Goal: Complete application form: Complete application form

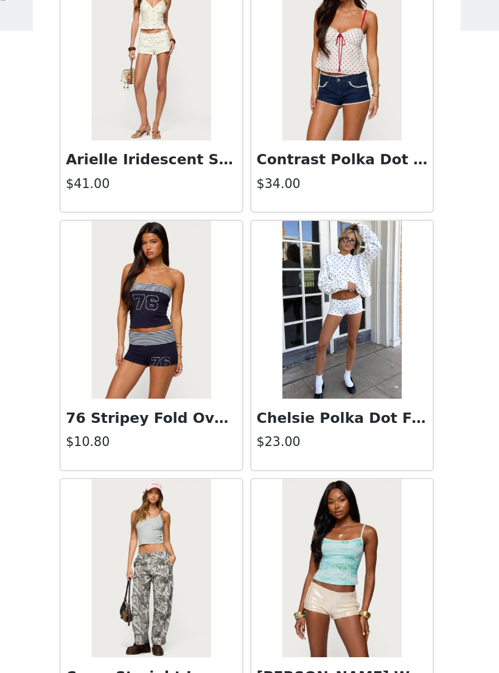
scroll to position [3890, 0]
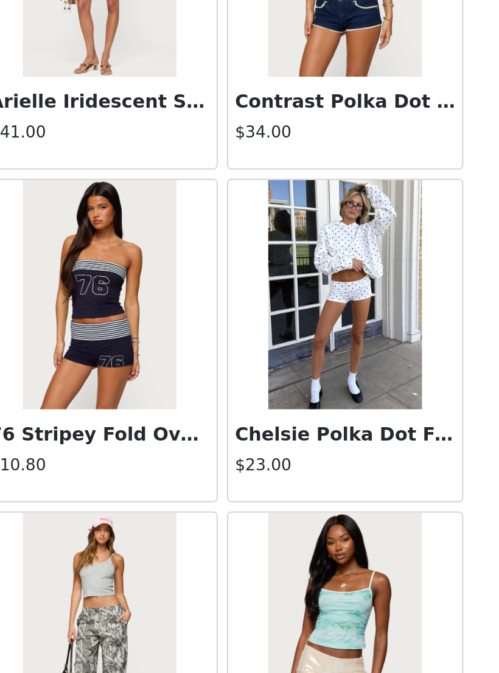
click at [274, 229] on img at bounding box center [314, 290] width 81 height 122
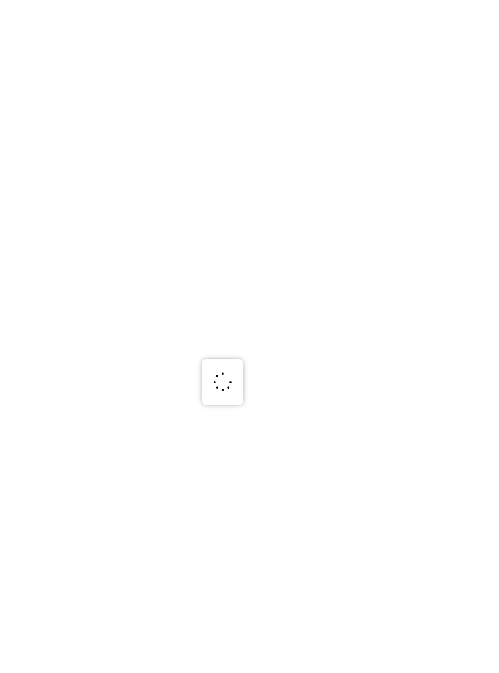
scroll to position [0, 0]
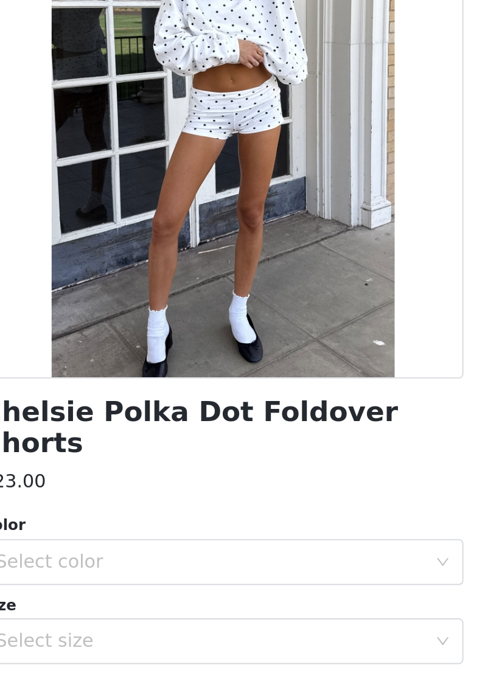
click at [139, 426] on div "Select color" at bounding box center [243, 432] width 228 height 12
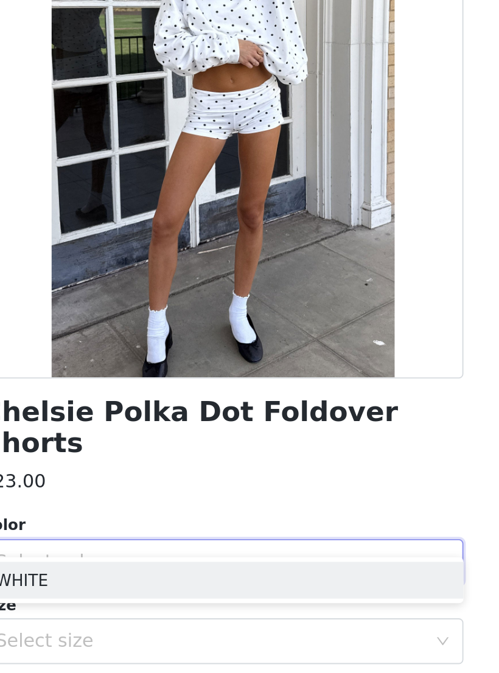
click at [126, 432] on li "WHITE" at bounding box center [250, 441] width 256 height 19
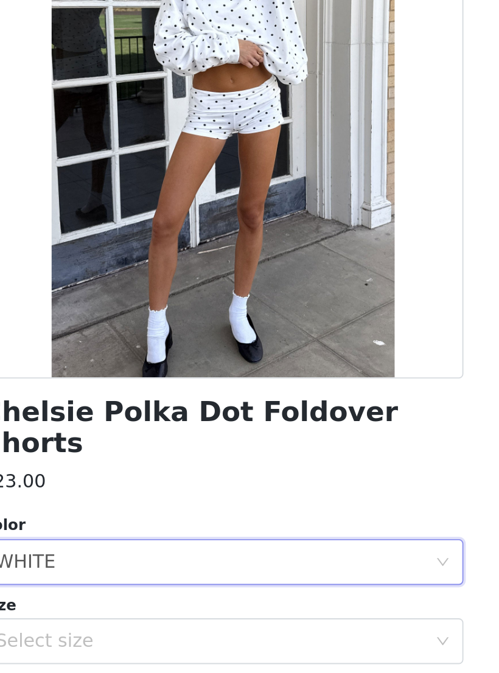
click at [129, 468] on div "Select size" at bounding box center [243, 474] width 228 height 12
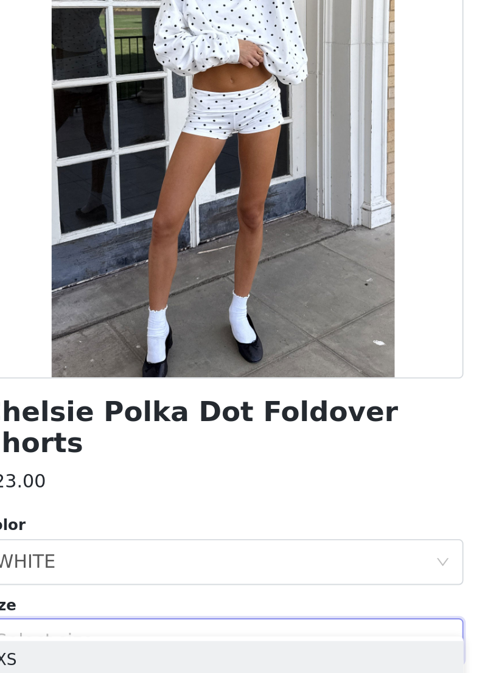
click at [129, 468] on div "Select size" at bounding box center [243, 474] width 228 height 12
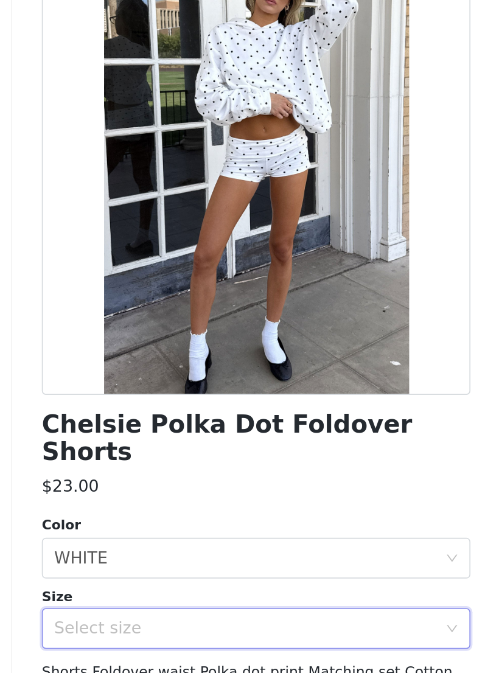
click at [129, 468] on div "Select size" at bounding box center [243, 474] width 228 height 12
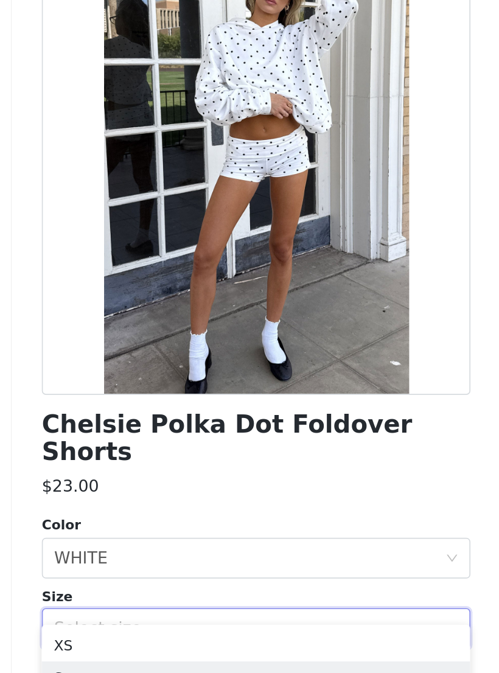
click at [122, 493] on li "S" at bounding box center [250, 502] width 256 height 19
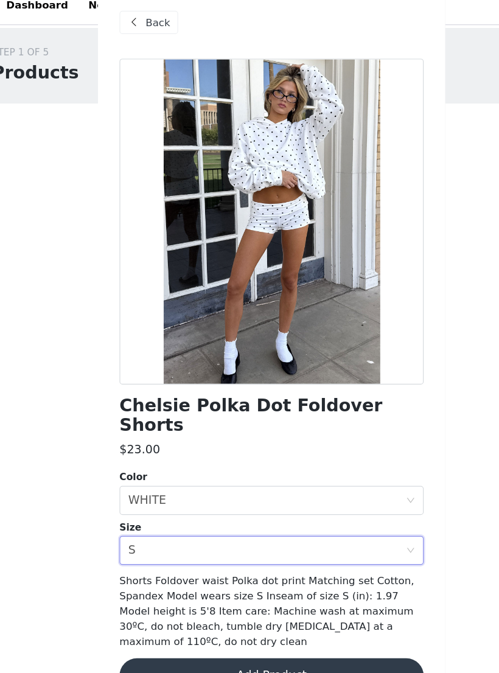
click at [321, 565] on button "Add Product" at bounding box center [250, 579] width 256 height 29
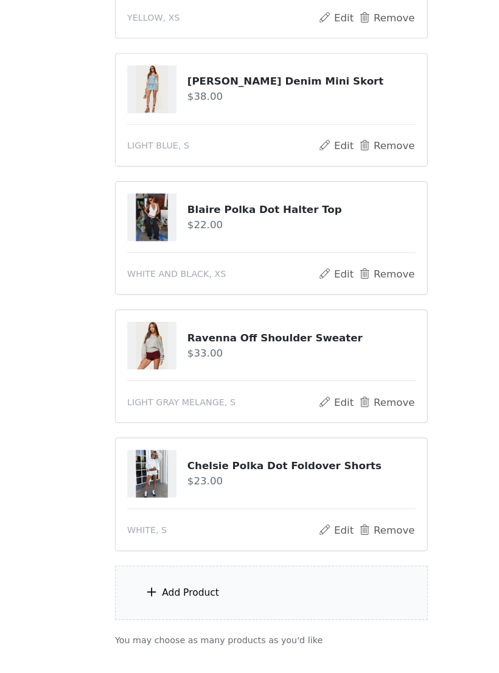
scroll to position [180, 0]
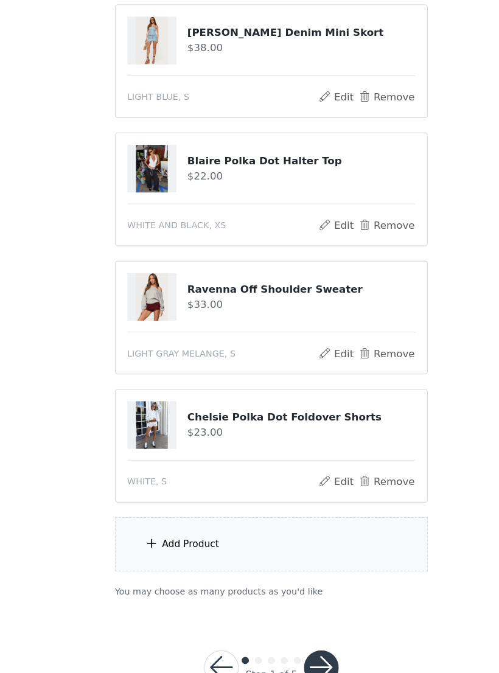
click at [305, 526] on div "Add Product" at bounding box center [249, 549] width 263 height 46
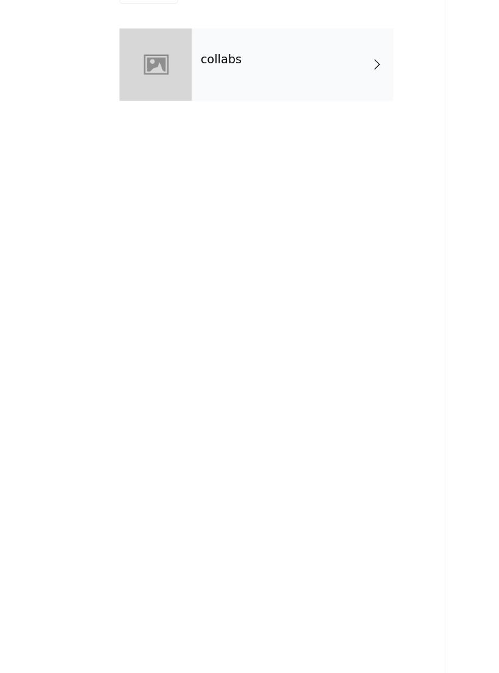
click at [312, 69] on div "collabs" at bounding box center [267, 91] width 169 height 61
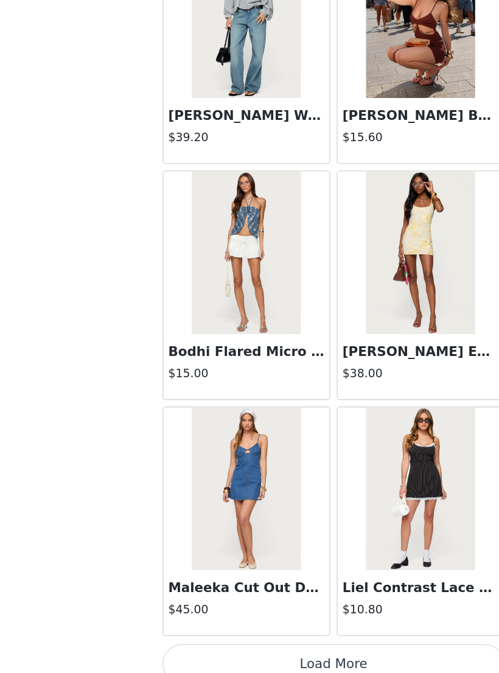
scroll to position [203, 0]
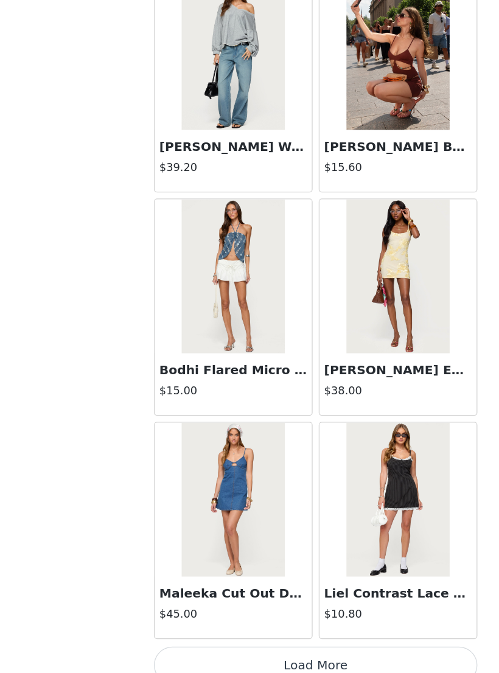
click at [345, 638] on button "Load More" at bounding box center [250, 652] width 256 height 29
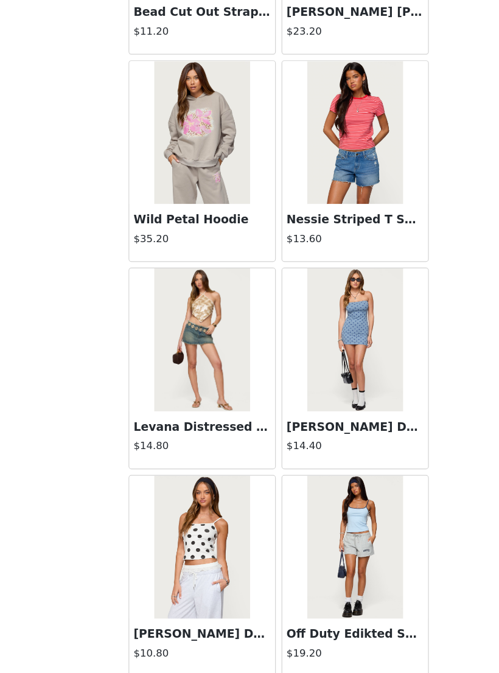
scroll to position [2939, 0]
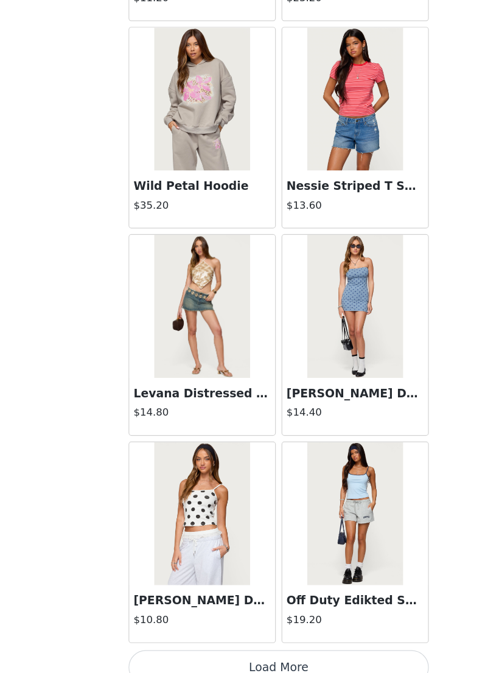
click at [303, 638] on button "Load More" at bounding box center [250, 652] width 256 height 29
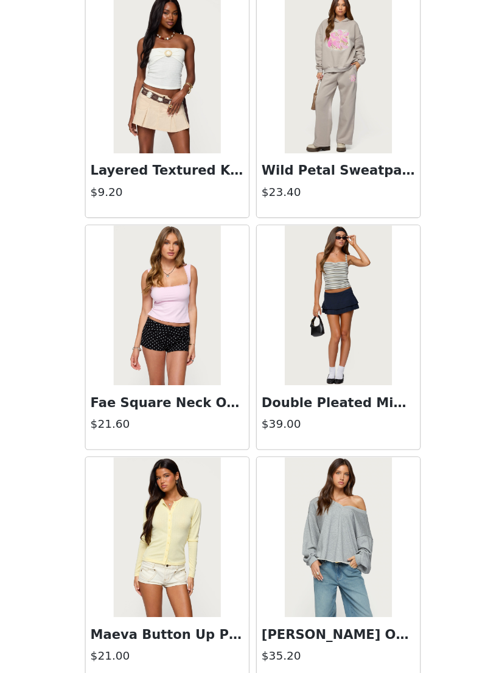
scroll to position [4718, 0]
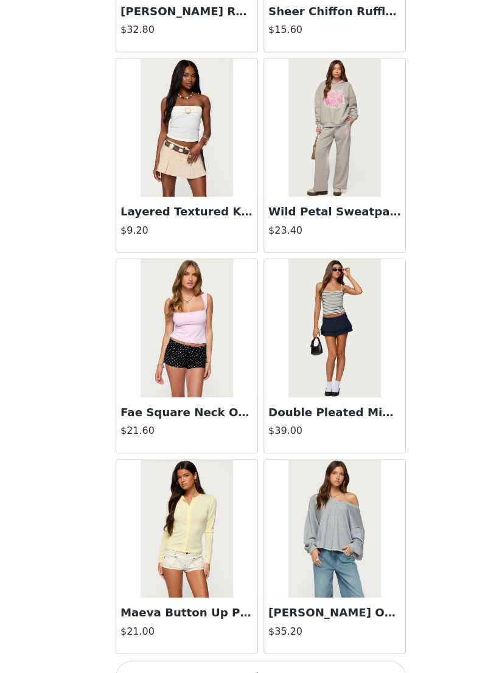
click at [319, 638] on button "Load More" at bounding box center [250, 652] width 256 height 29
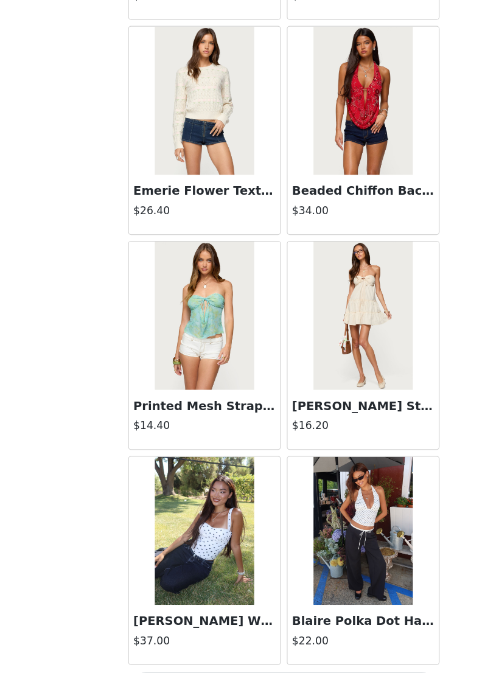
scroll to position [6482, 0]
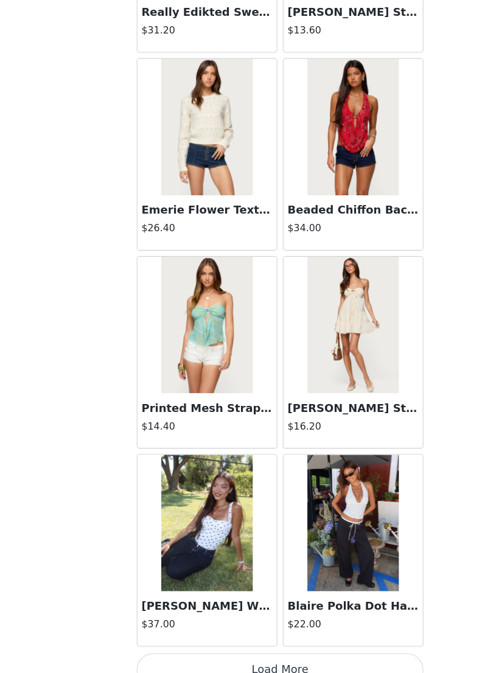
click at [336, 638] on button "Load More" at bounding box center [250, 652] width 256 height 29
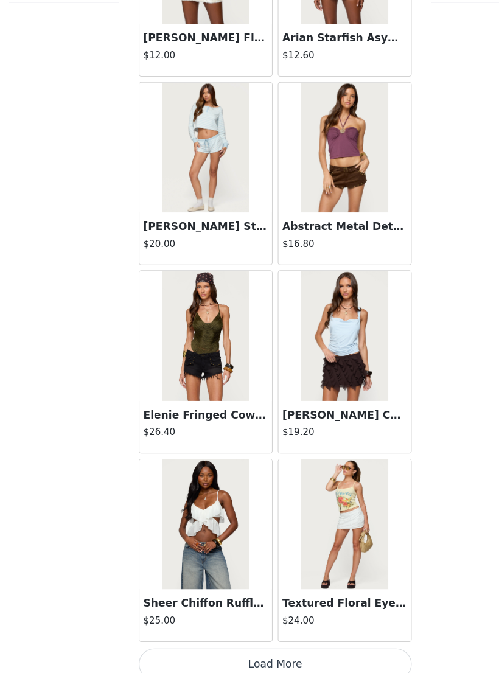
scroll to position [208, 0]
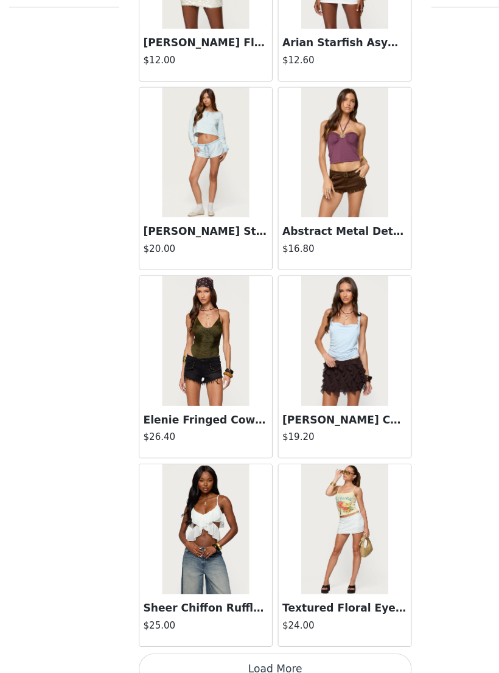
click at [318, 638] on button "Load More" at bounding box center [250, 652] width 256 height 29
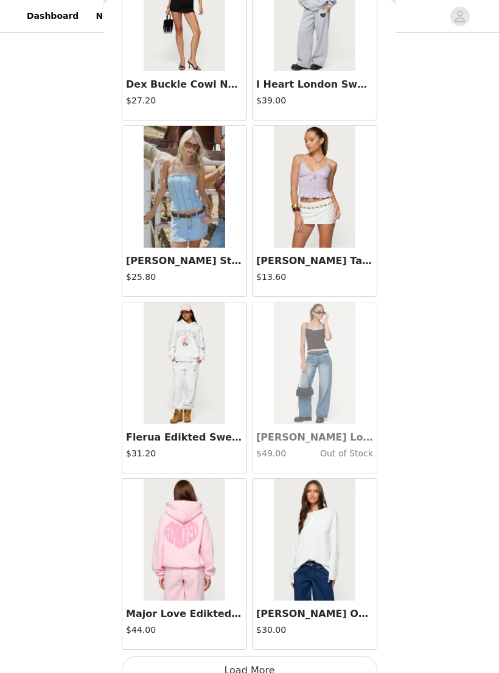
scroll to position [9993, 0]
click at [323, 672] on button "Load More" at bounding box center [250, 671] width 256 height 29
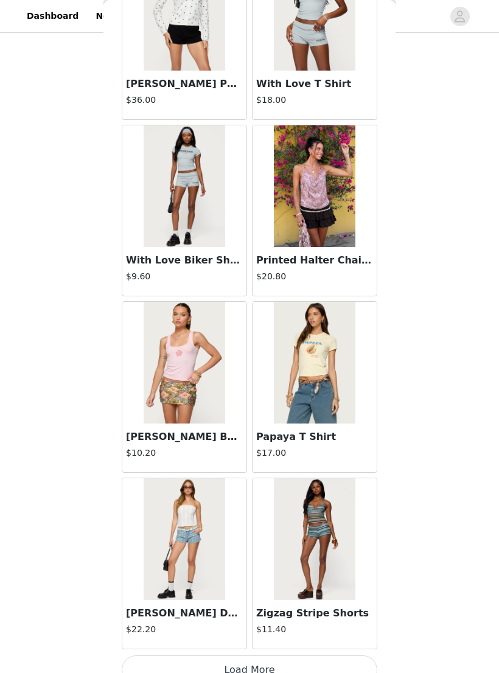
scroll to position [11757, 0]
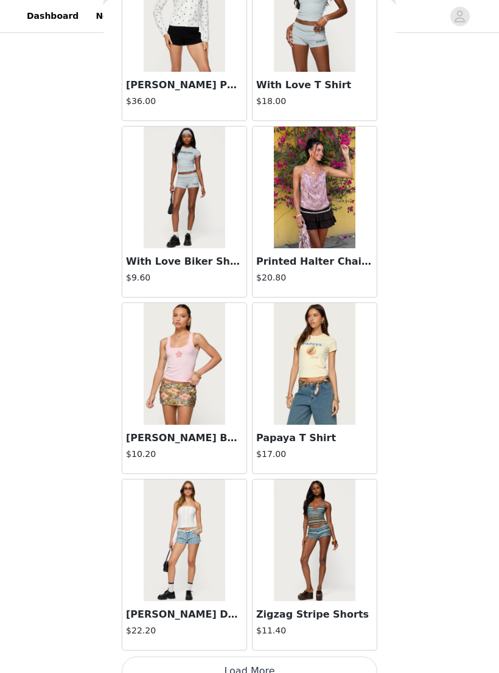
click at [341, 672] on button "Load More" at bounding box center [250, 671] width 256 height 29
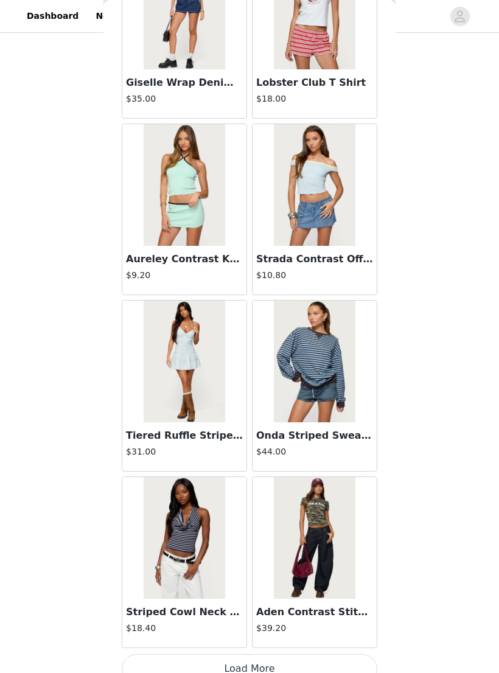
scroll to position [13522, 0]
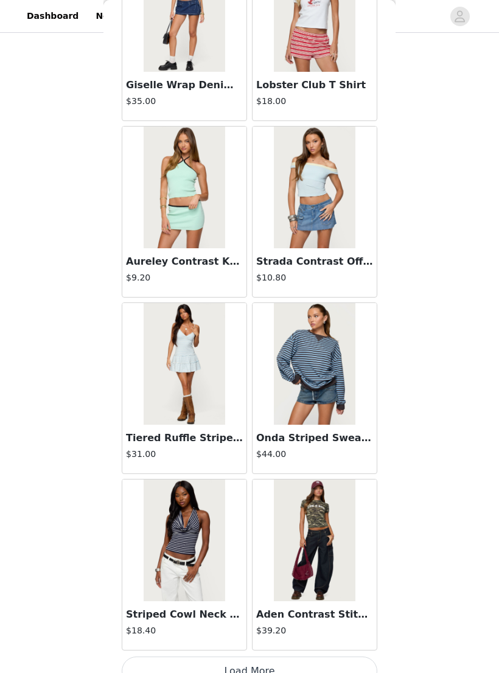
click at [338, 672] on button "Load More" at bounding box center [250, 671] width 256 height 29
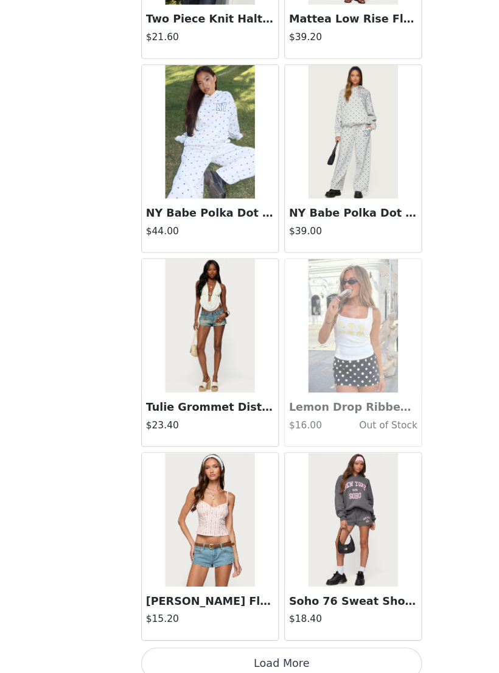
scroll to position [209, 0]
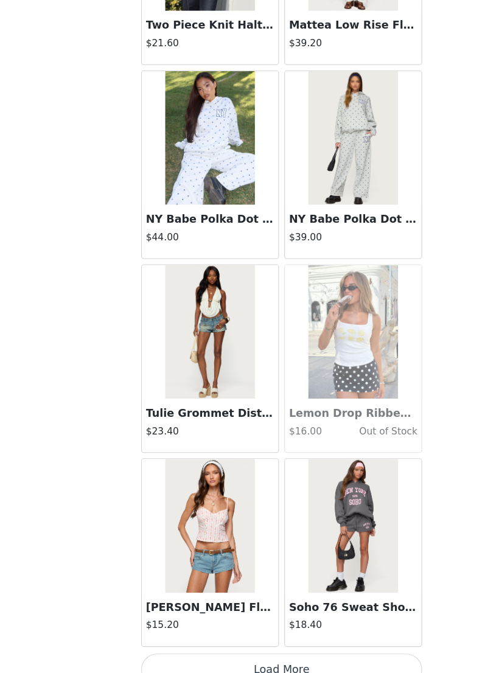
click at [328, 638] on button "Load More" at bounding box center [250, 652] width 256 height 29
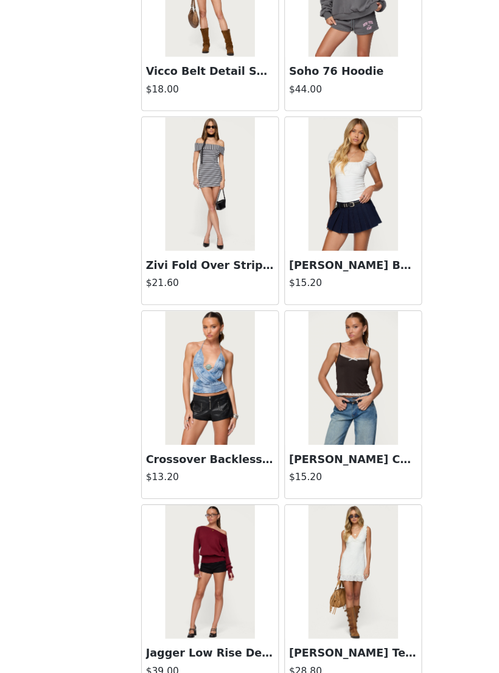
scroll to position [17030, 0]
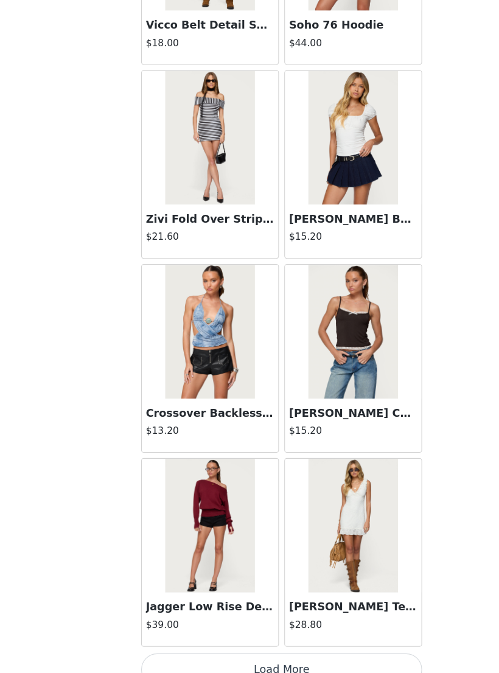
click at [342, 638] on button "Load More" at bounding box center [250, 652] width 256 height 29
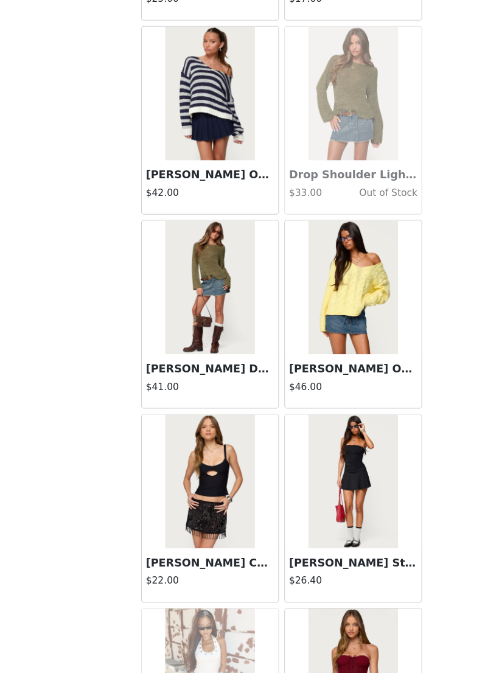
scroll to position [18344, 0]
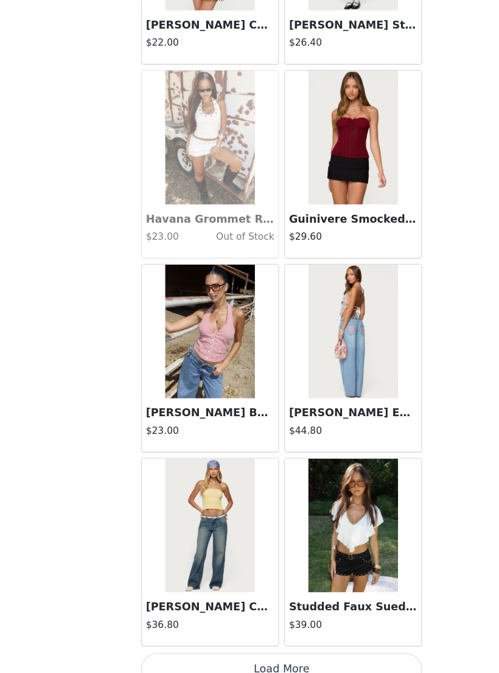
click at [338, 638] on button "Load More" at bounding box center [250, 652] width 256 height 29
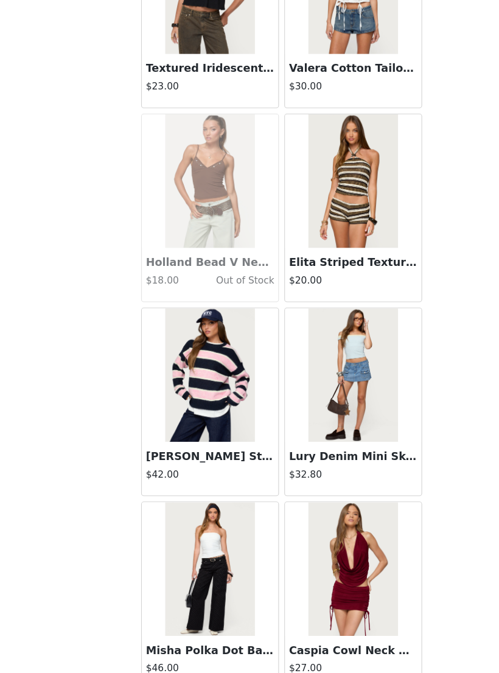
scroll to position [20558, 0]
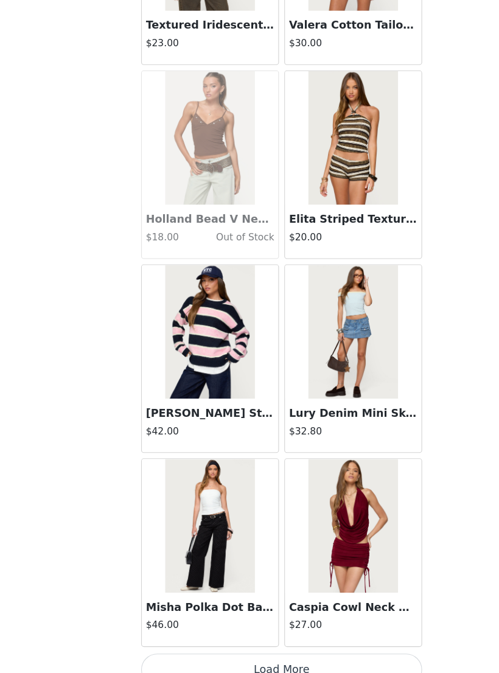
click at [345, 638] on button "Load More" at bounding box center [250, 652] width 256 height 29
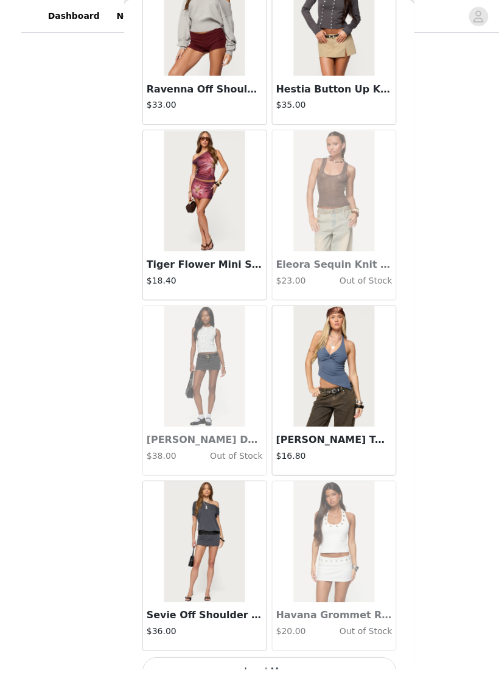
scroll to position [172, 0]
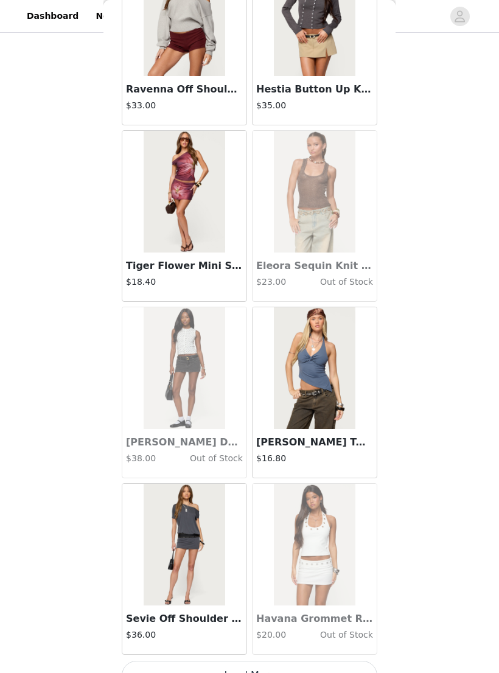
click at [338, 672] on button "Load More" at bounding box center [250, 675] width 256 height 29
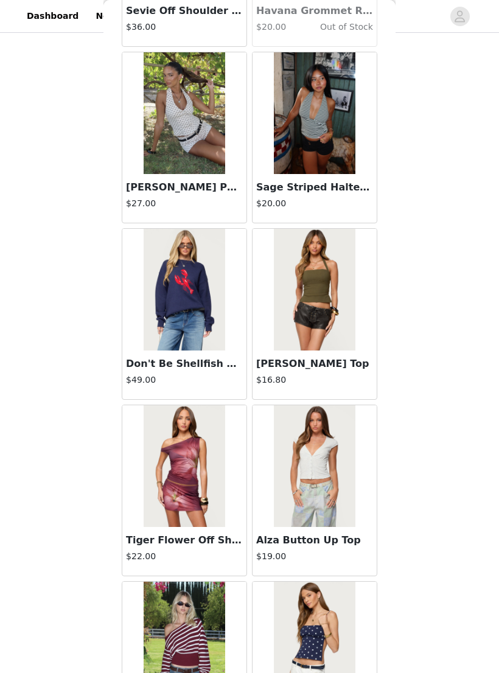
scroll to position [22947, 0]
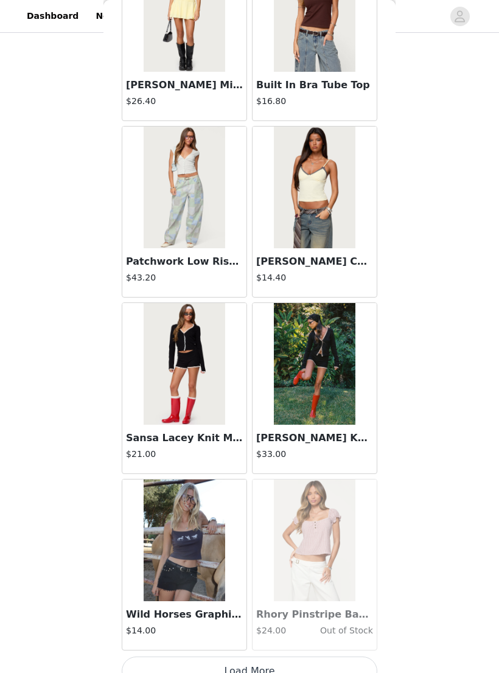
click at [336, 667] on button "Load More" at bounding box center [250, 671] width 256 height 29
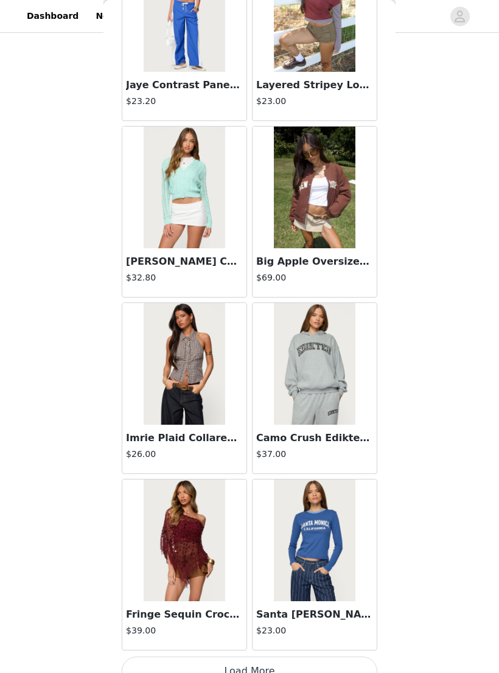
scroll to position [184, 0]
click at [320, 672] on button "Load More" at bounding box center [250, 671] width 256 height 29
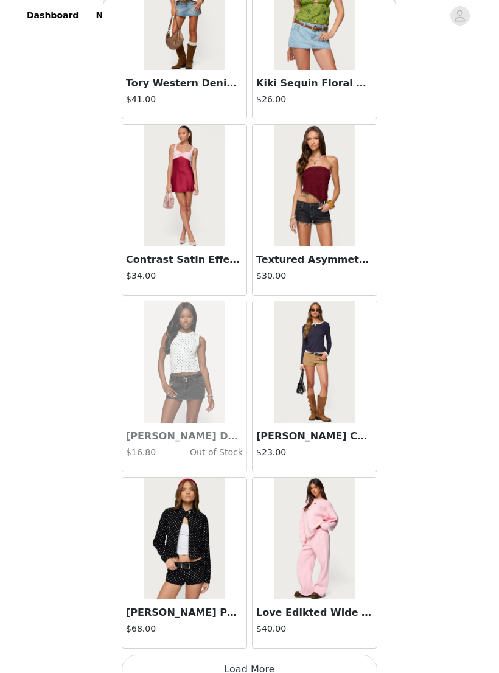
scroll to position [27638, 0]
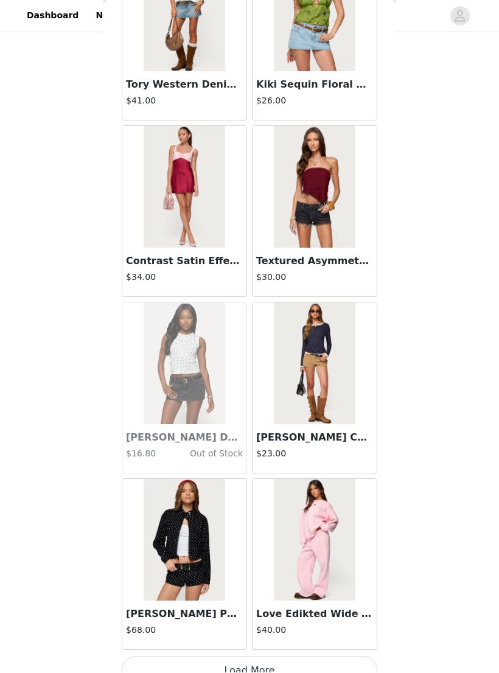
click at [318, 672] on button "Load More" at bounding box center [250, 671] width 256 height 29
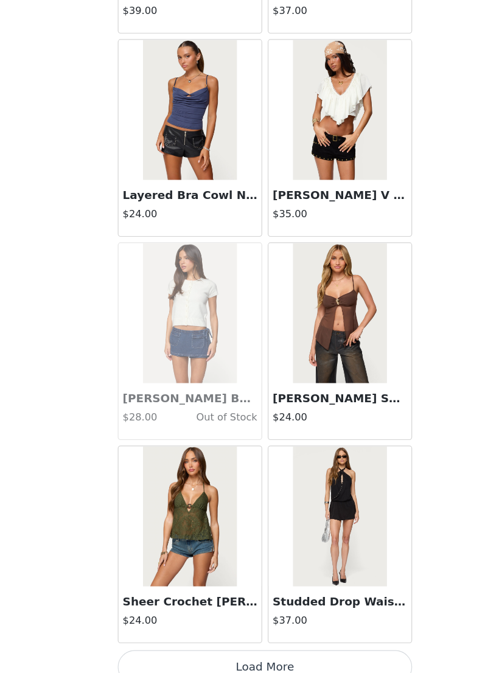
scroll to position [204, 0]
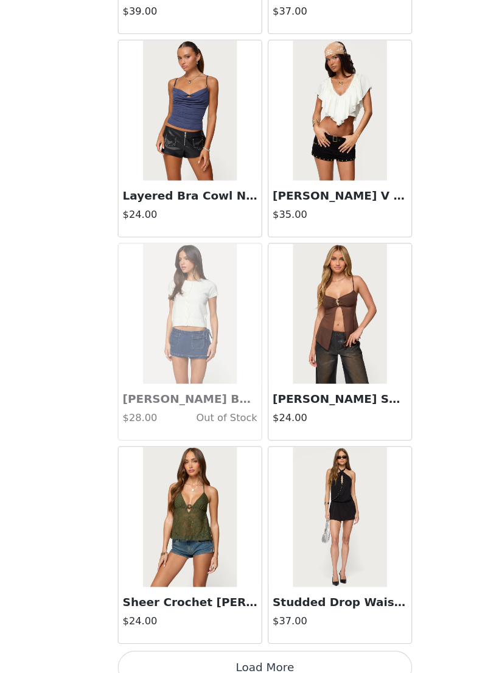
click at [315, 638] on button "Load More" at bounding box center [250, 652] width 256 height 29
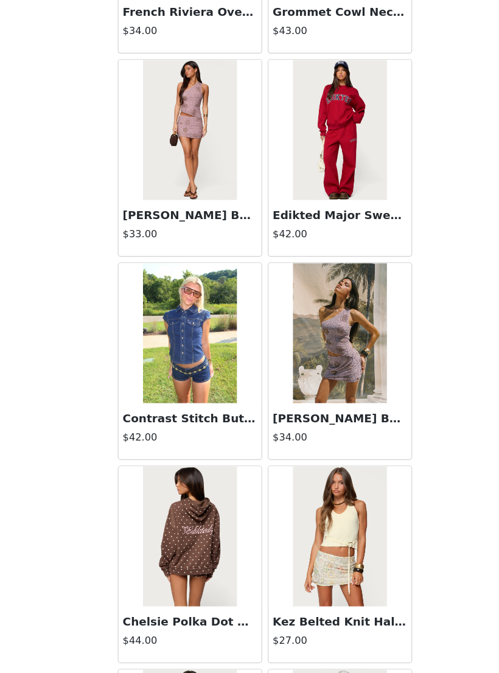
scroll to position [31000, 0]
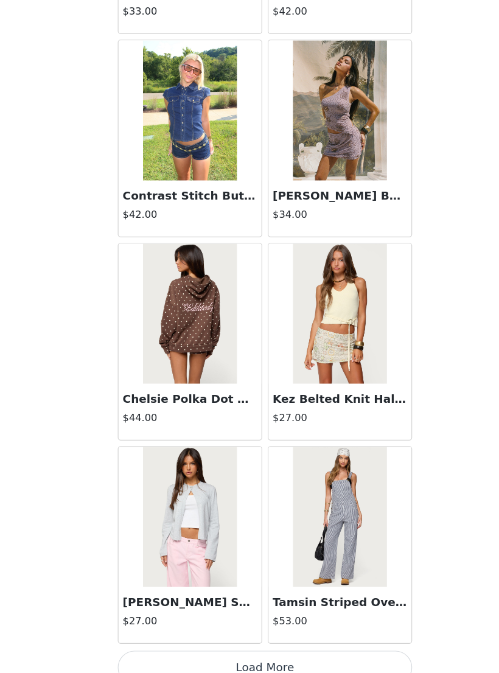
click at [307, 638] on button "Load More" at bounding box center [250, 652] width 256 height 29
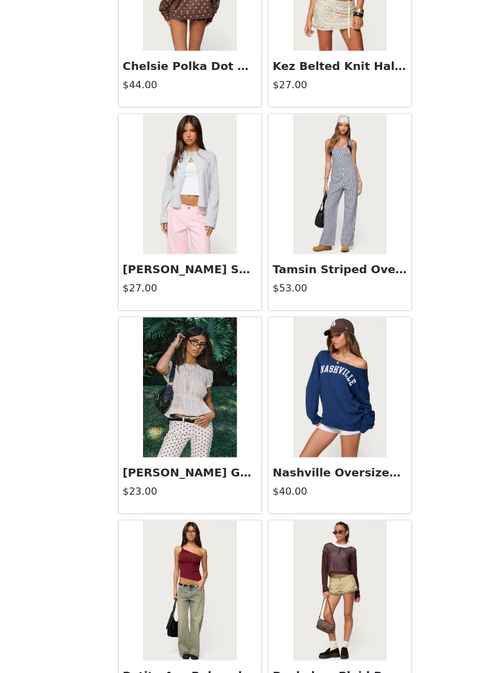
scroll to position [31476, 0]
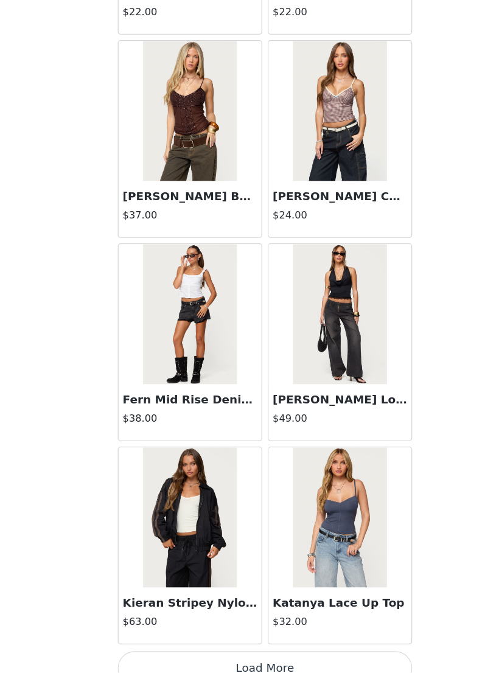
click at [313, 638] on button "Load More" at bounding box center [250, 652] width 256 height 29
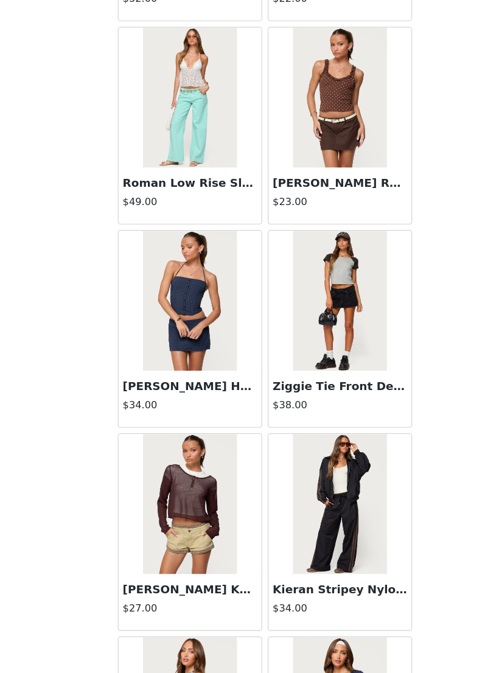
scroll to position [33715, 0]
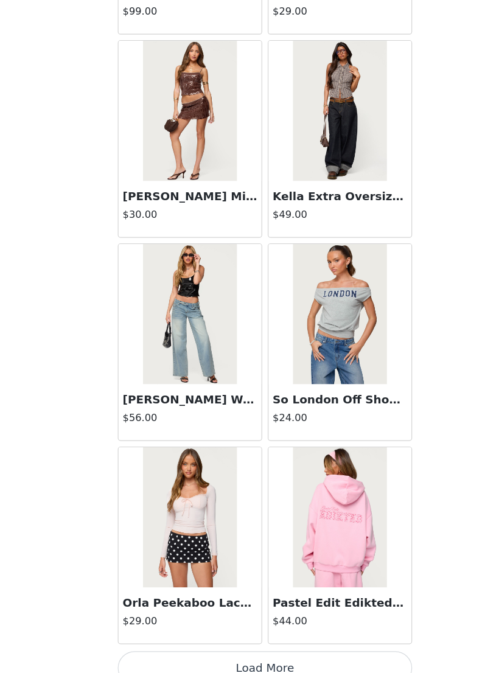
click at [316, 638] on button "Load More" at bounding box center [250, 652] width 256 height 29
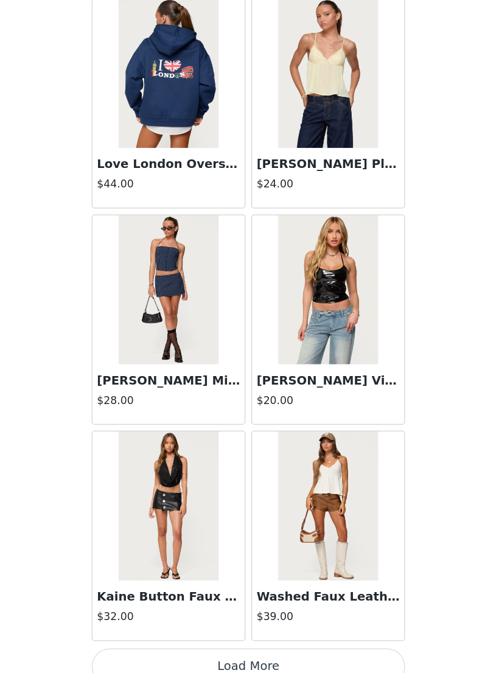
scroll to position [192, 0]
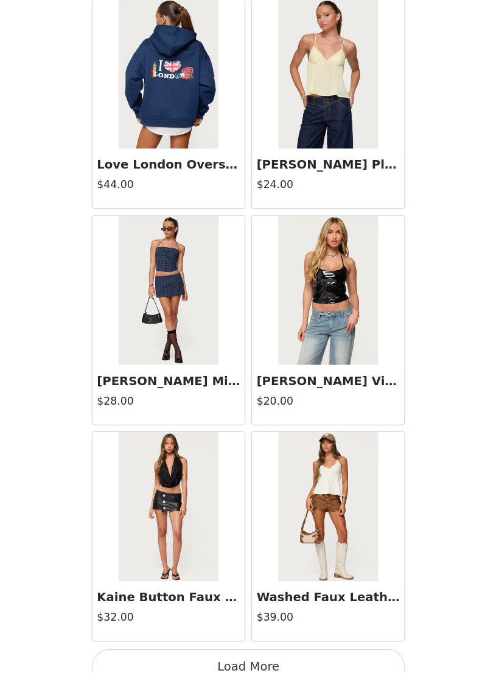
click at [287, 638] on button "Load More" at bounding box center [250, 652] width 256 height 29
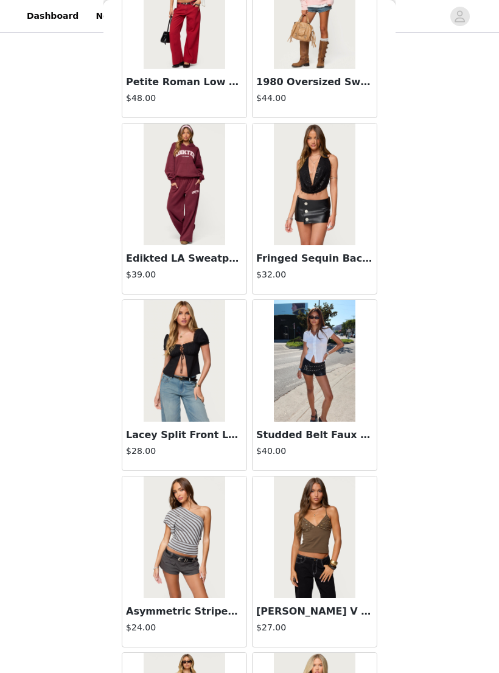
scroll to position [37145, 0]
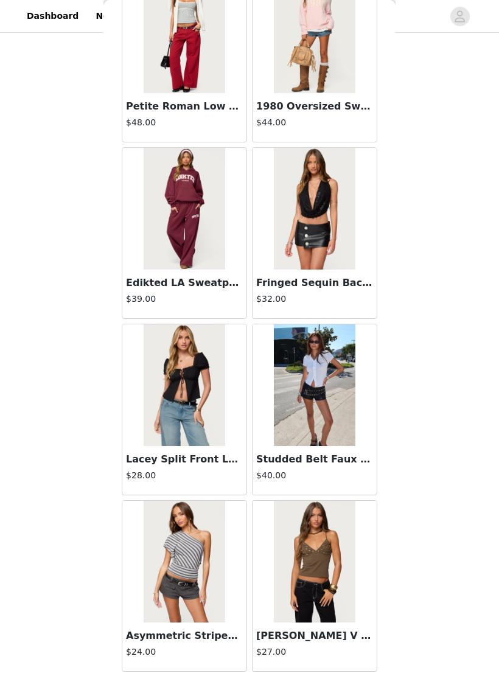
click at [307, 461] on h3 "Studded Belt Faux Leather Micro Shorts" at bounding box center [314, 459] width 117 height 15
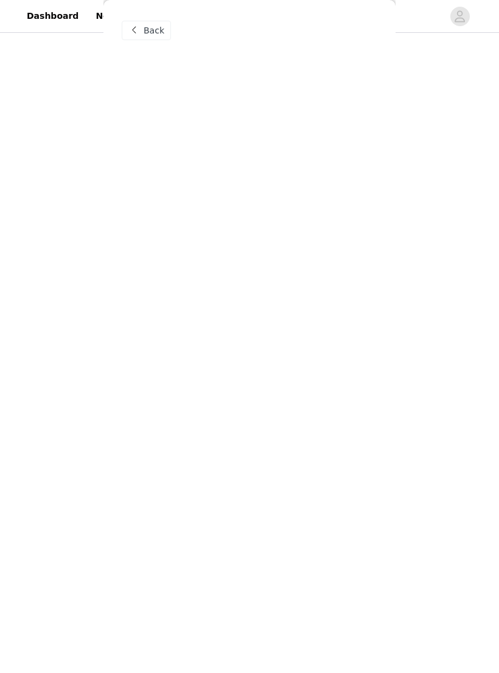
scroll to position [0, 0]
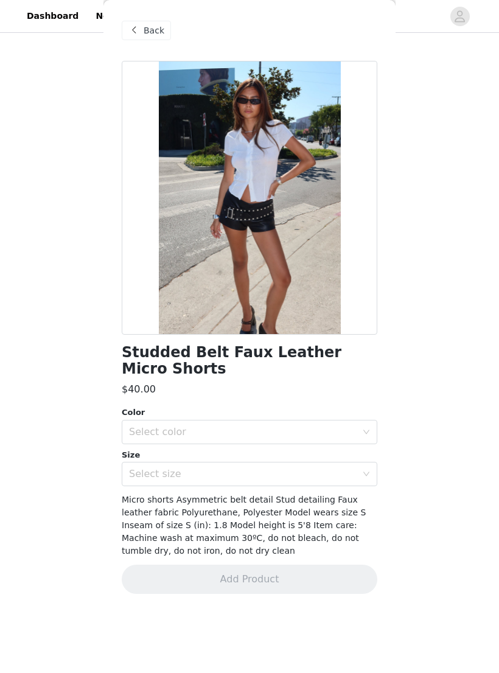
click at [287, 436] on div "Select color" at bounding box center [243, 432] width 228 height 12
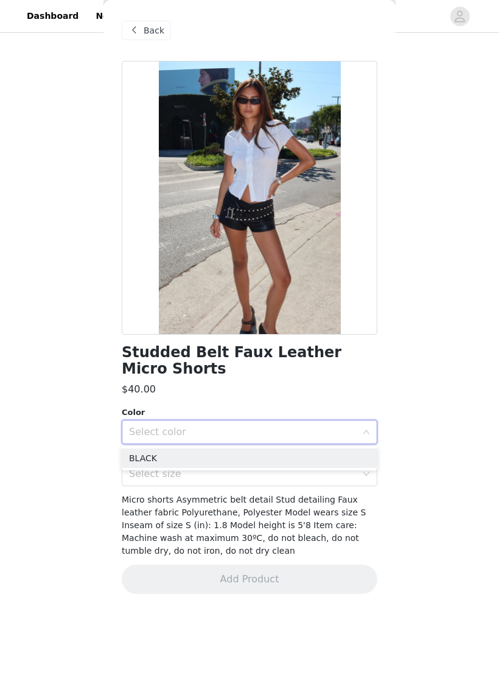
click at [275, 461] on li "BLACK" at bounding box center [250, 457] width 256 height 19
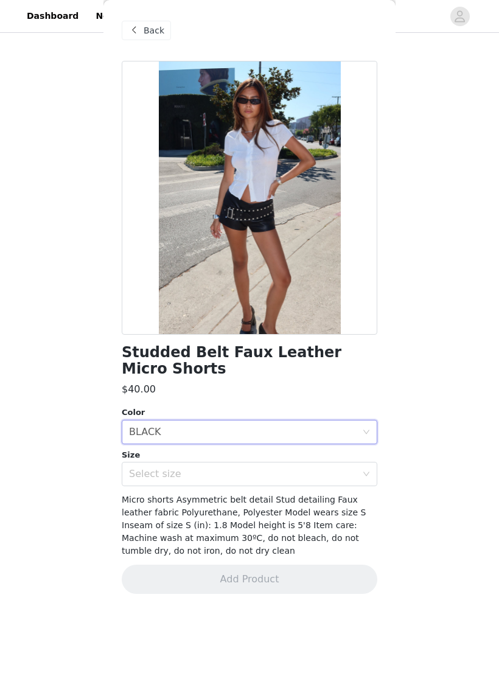
click at [276, 473] on div "Select size" at bounding box center [243, 474] width 228 height 12
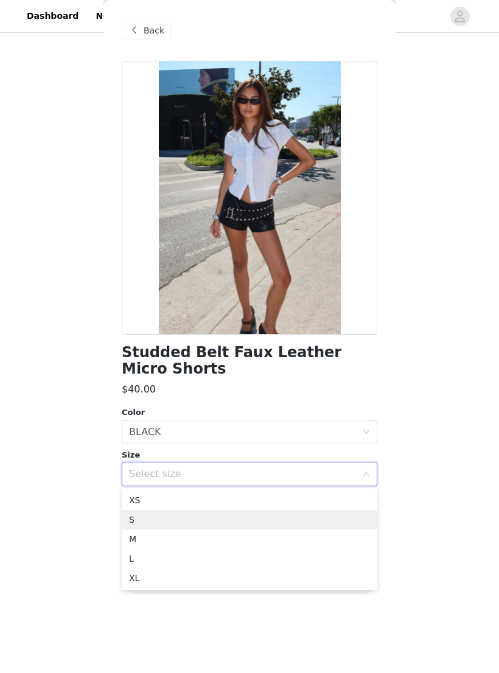
click at [251, 518] on li "S" at bounding box center [250, 519] width 256 height 19
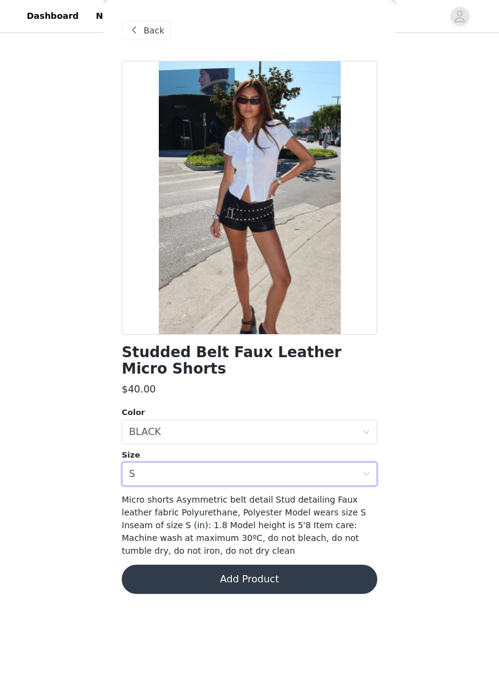
click at [265, 579] on button "Add Product" at bounding box center [250, 579] width 256 height 29
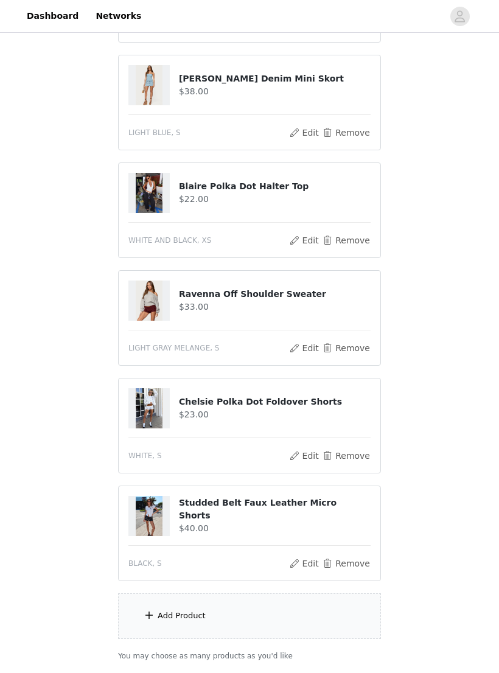
click at [354, 347] on button "Remove" at bounding box center [346, 348] width 49 height 15
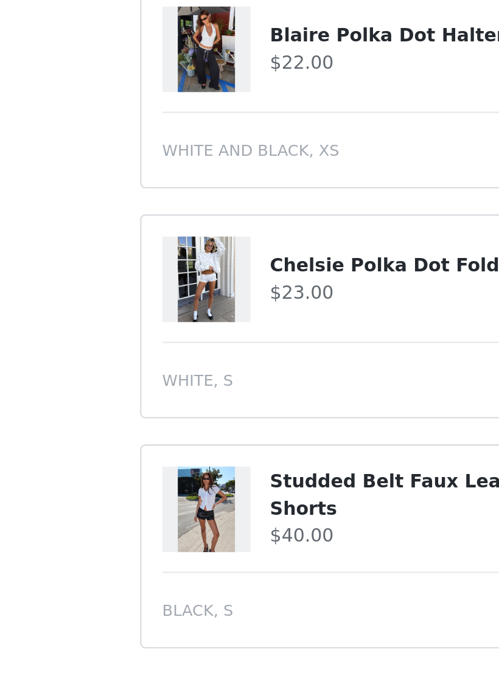
scroll to position [99, 0]
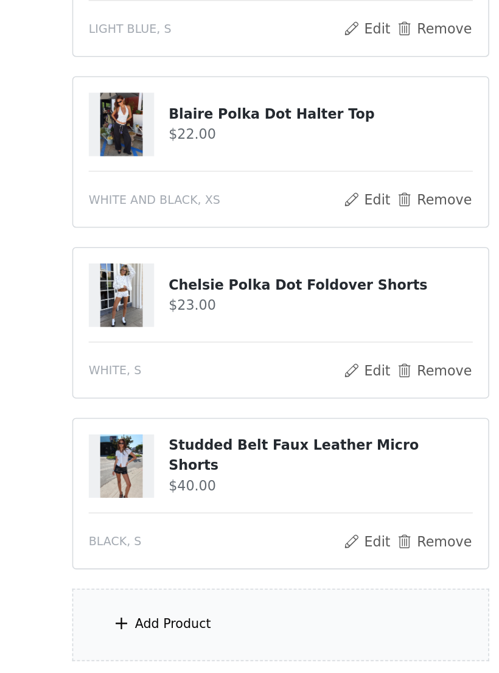
click at [322, 463] on button "Remove" at bounding box center [346, 470] width 49 height 15
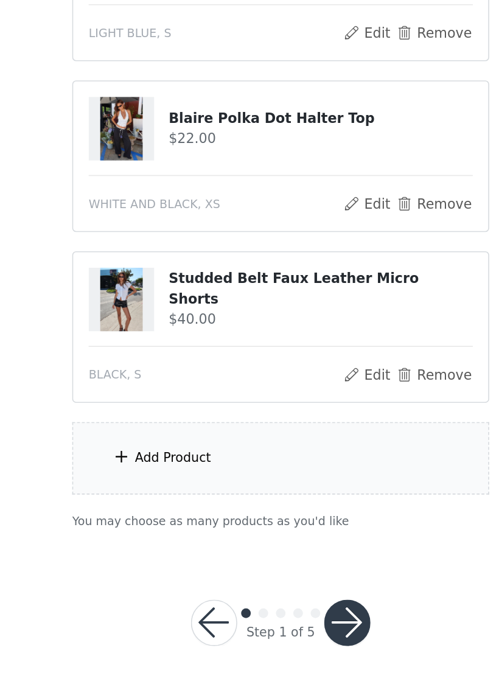
scroll to position [96, 0]
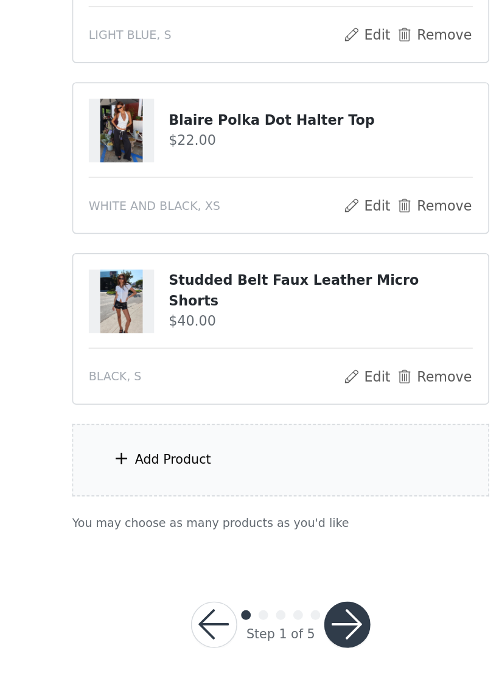
click at [273, 503] on div "Add Product" at bounding box center [249, 526] width 263 height 46
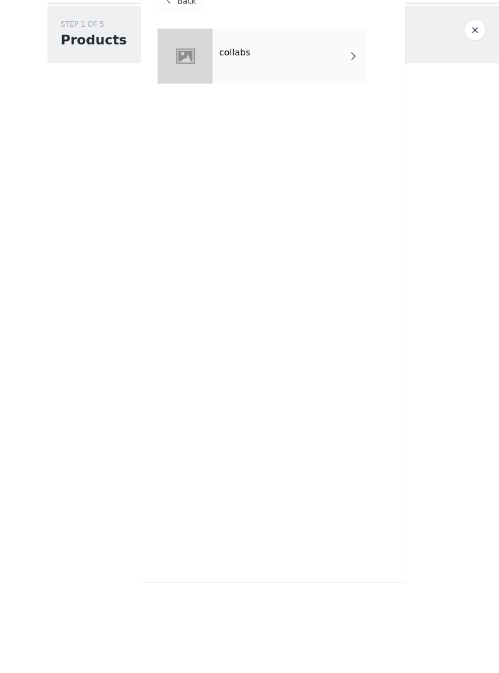
scroll to position [29, 0]
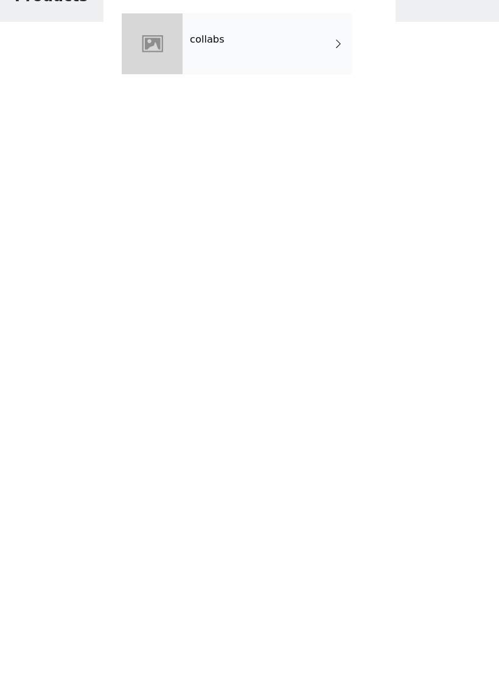
click at [250, 116] on div "Back collabs" at bounding box center [249, 336] width 292 height 673
click at [259, 103] on div "Back collabs" at bounding box center [249, 336] width 292 height 673
click at [340, 92] on div "collabs" at bounding box center [250, 100] width 256 height 79
click at [150, 61] on div at bounding box center [152, 91] width 61 height 61
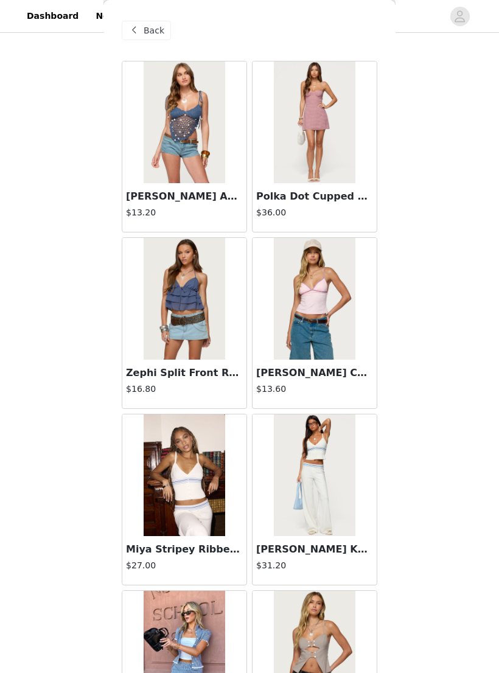
scroll to position [4, 0]
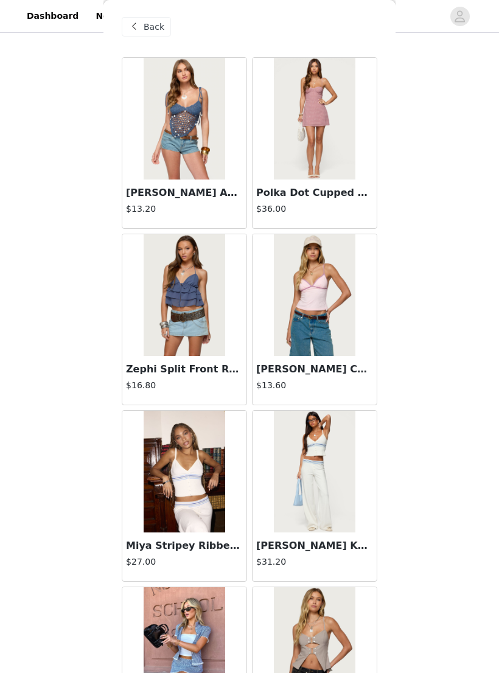
click at [152, 30] on span "Back" at bounding box center [154, 27] width 21 height 13
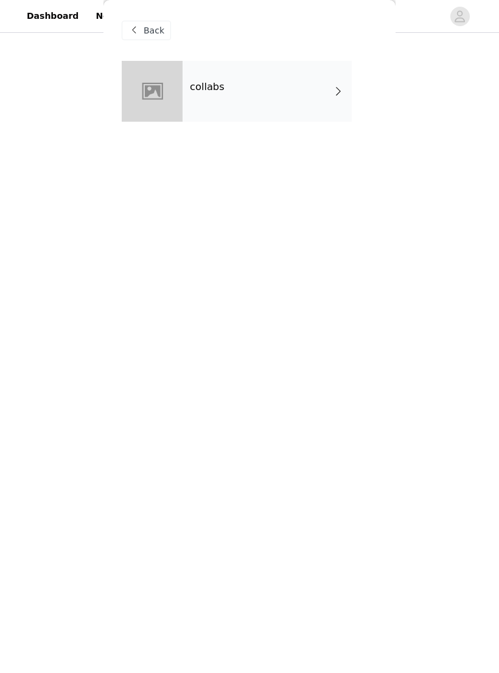
scroll to position [0, 0]
click at [153, 29] on span "Back" at bounding box center [154, 30] width 21 height 13
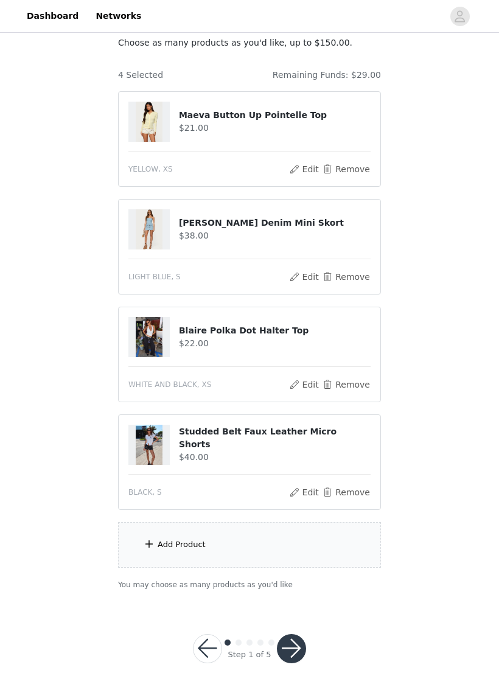
click at [267, 546] on div "Add Product" at bounding box center [249, 545] width 263 height 46
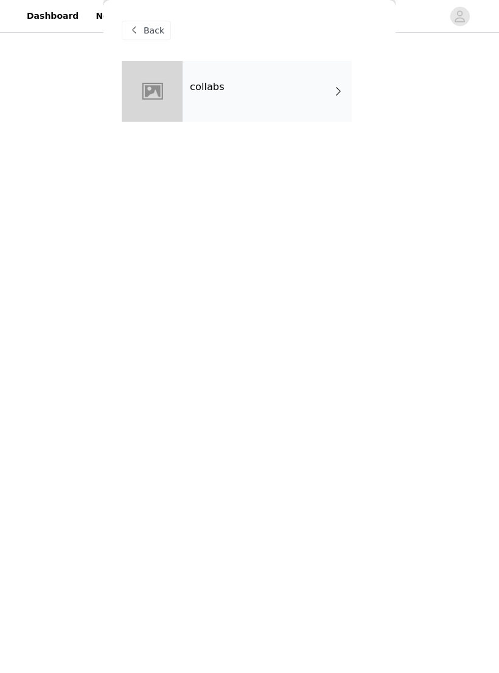
click at [335, 101] on div "collabs" at bounding box center [267, 91] width 169 height 61
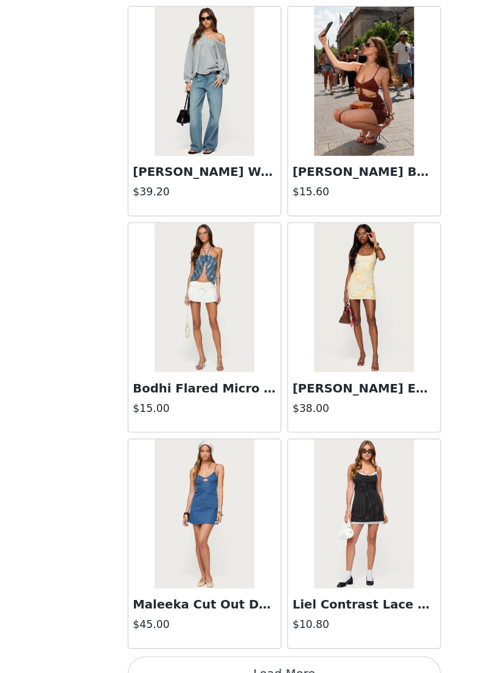
scroll to position [77, 0]
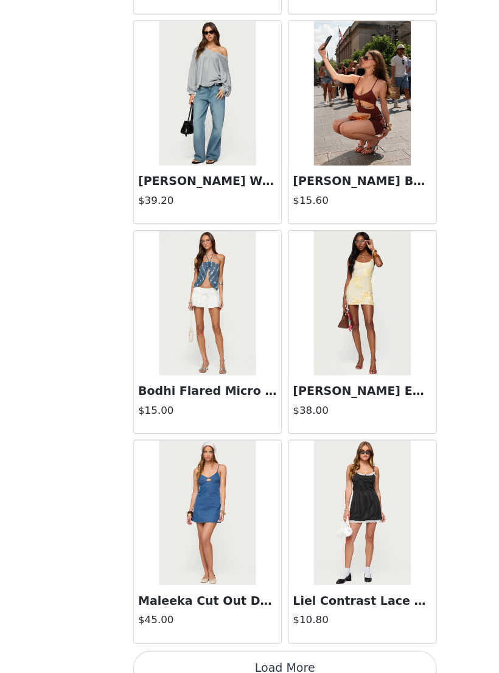
click at [320, 638] on button "Load More" at bounding box center [250, 652] width 256 height 29
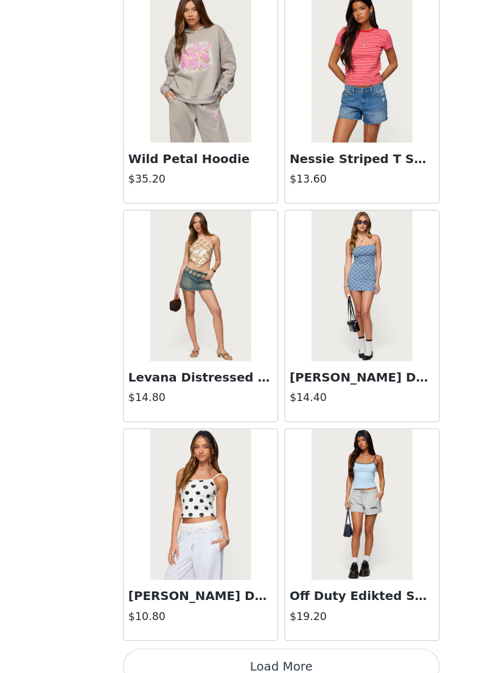
scroll to position [96, 0]
click at [240, 638] on button "Load More" at bounding box center [250, 652] width 256 height 29
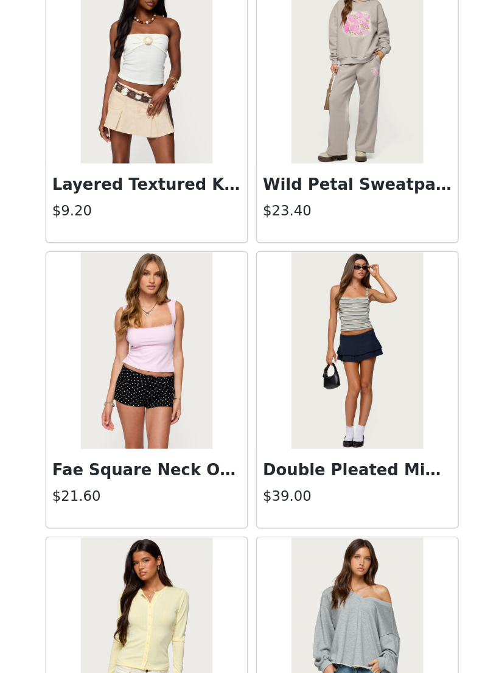
scroll to position [4718, 0]
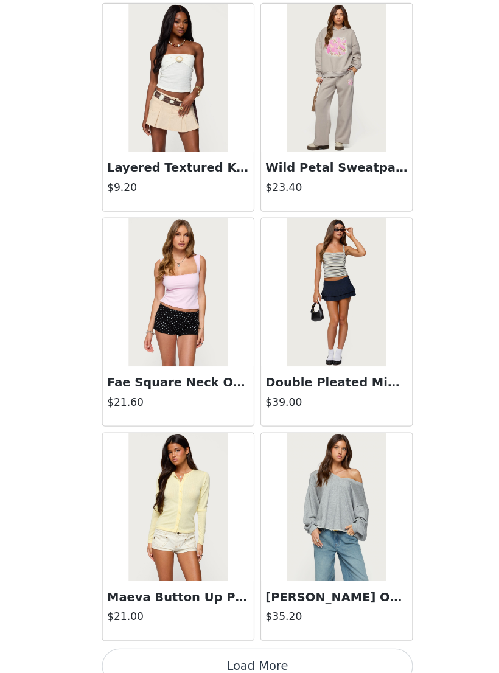
click at [122, 638] on button "Load More" at bounding box center [250, 652] width 256 height 29
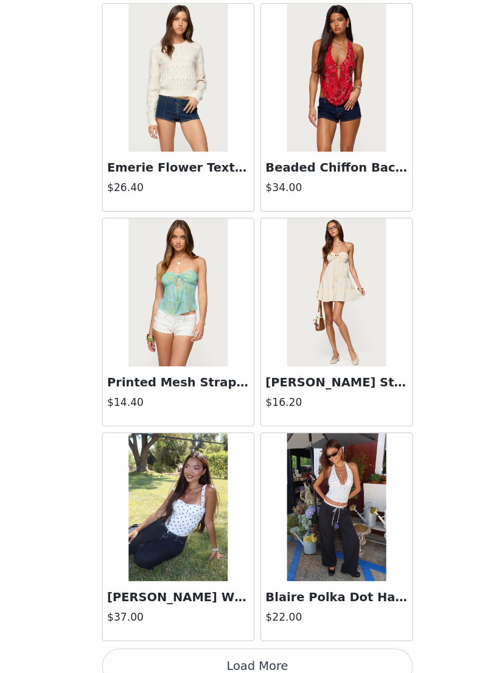
scroll to position [6482, 0]
click at [300, 638] on button "Load More" at bounding box center [250, 652] width 256 height 29
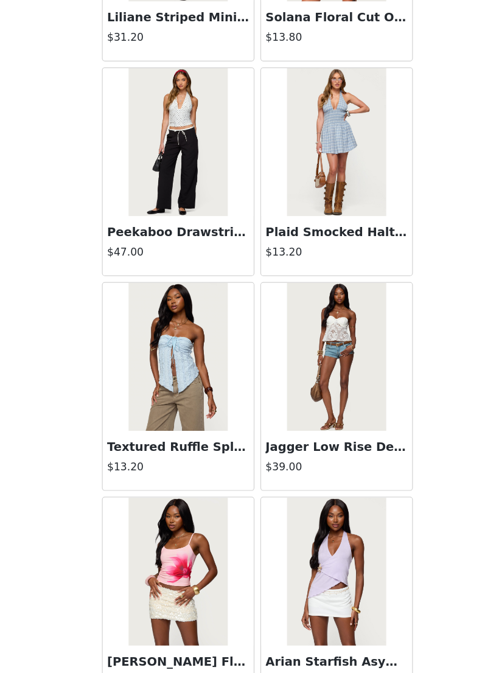
scroll to position [7666, 0]
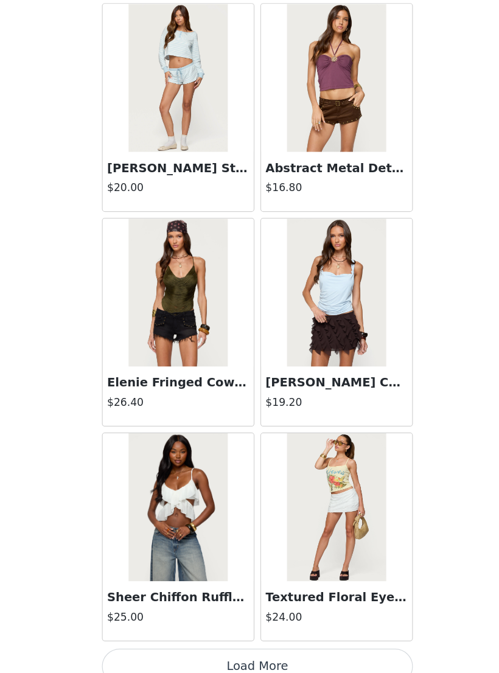
click at [258, 638] on button "Load More" at bounding box center [250, 652] width 256 height 29
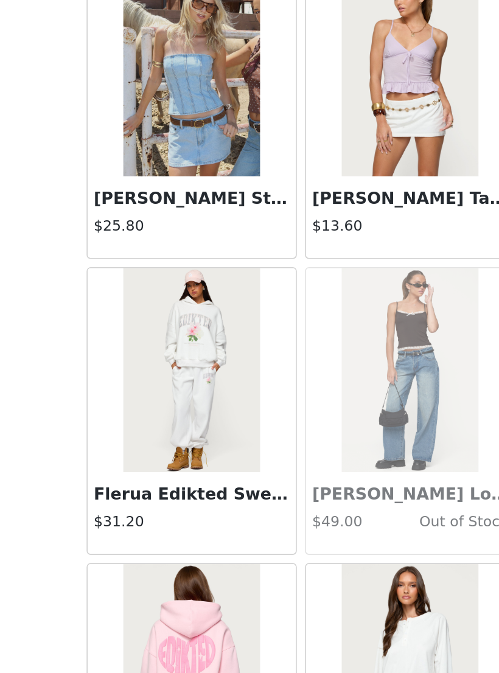
scroll to position [10012, 0]
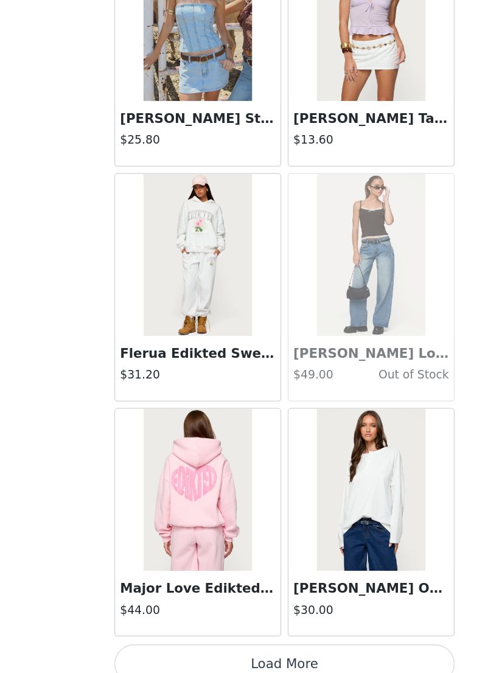
click at [267, 638] on button "Load More" at bounding box center [250, 652] width 256 height 29
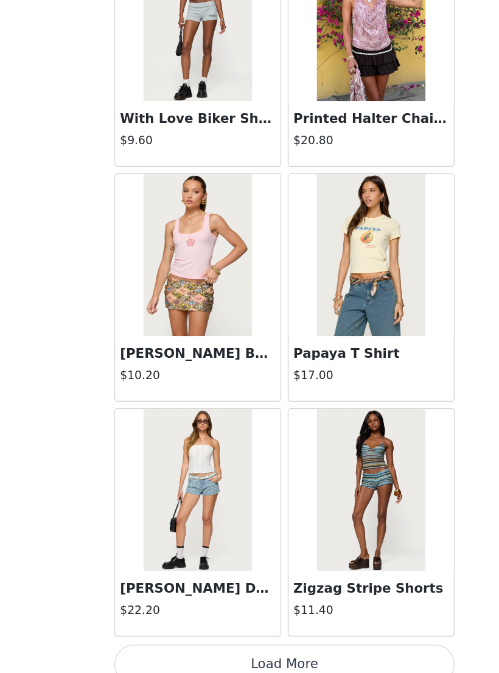
scroll to position [11776, 0]
click at [276, 638] on button "Load More" at bounding box center [250, 652] width 256 height 29
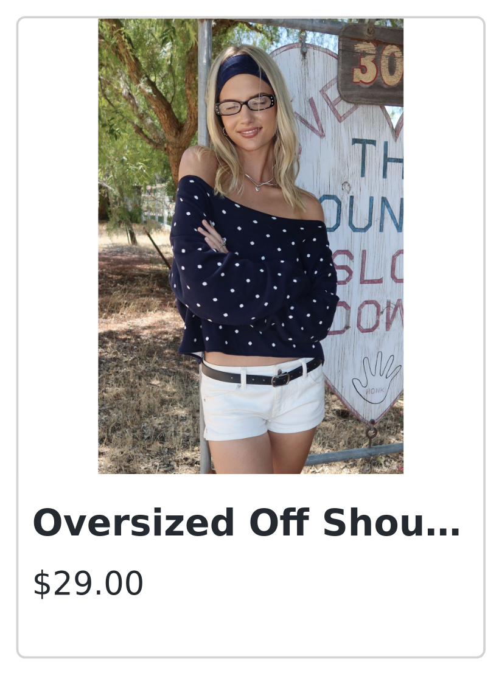
scroll to position [12281, 0]
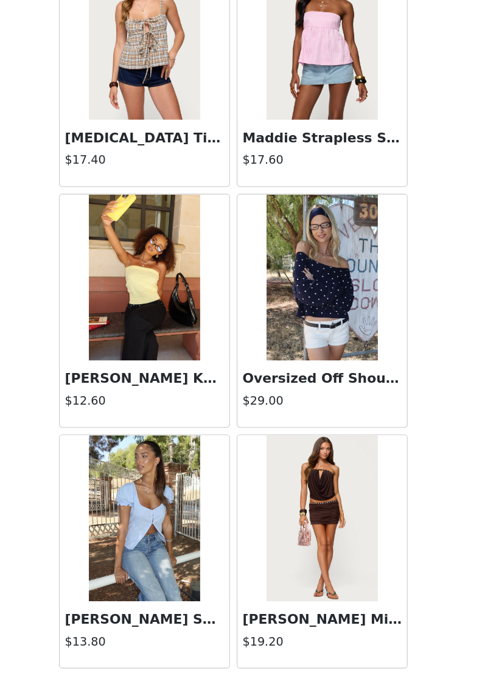
click at [274, 308] on img at bounding box center [314, 369] width 81 height 122
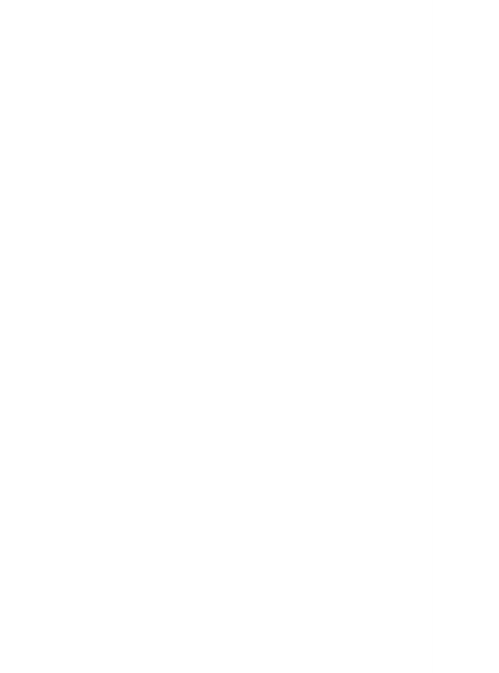
scroll to position [0, 0]
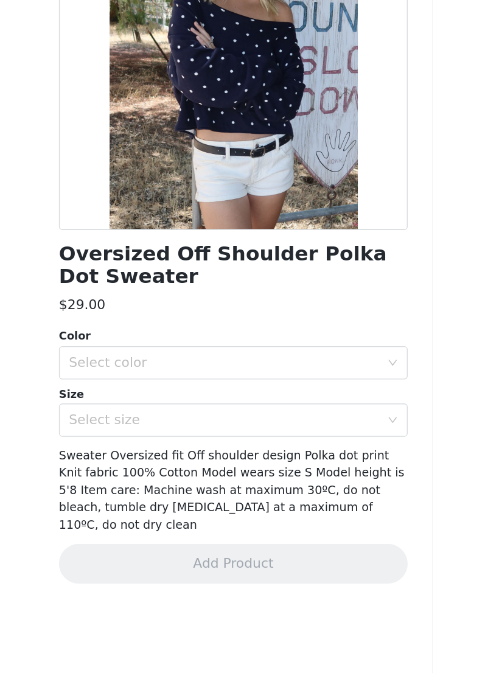
click at [273, 426] on div "Select color" at bounding box center [243, 432] width 228 height 12
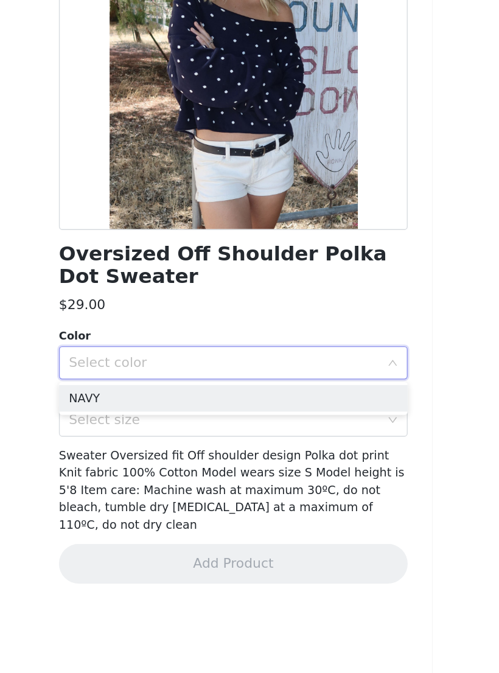
click at [259, 448] on li "NAVY" at bounding box center [250, 457] width 256 height 19
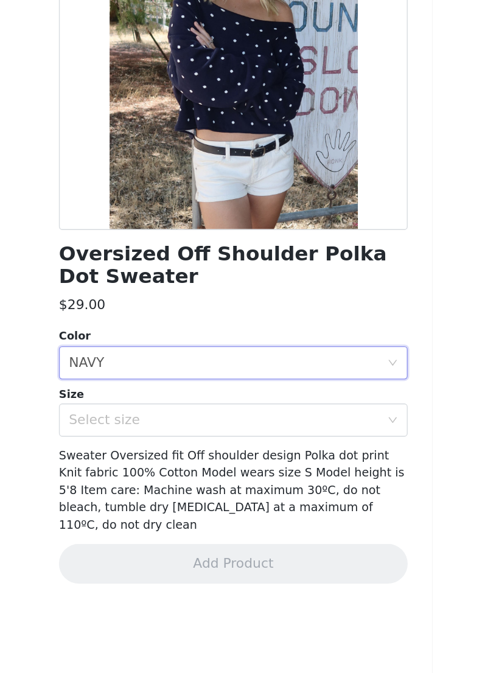
click at [246, 468] on div "Select size" at bounding box center [243, 474] width 228 height 12
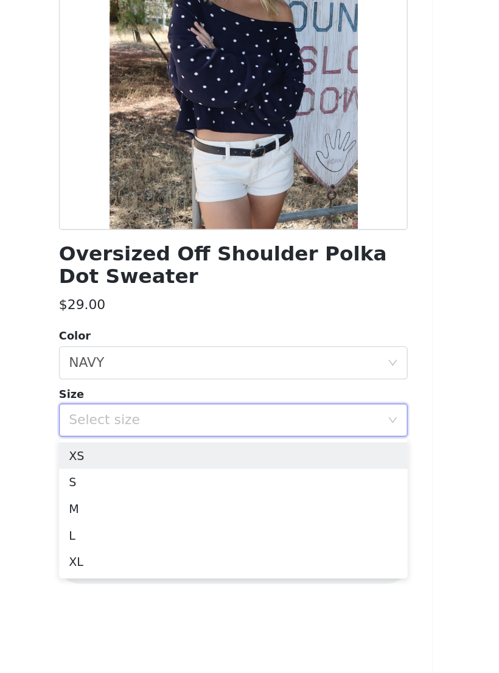
click at [328, 208] on div "STEP 1 OF 5 Products Choose as many products as you'd like, up to $150.00. 4 Se…" at bounding box center [249, 263] width 499 height 646
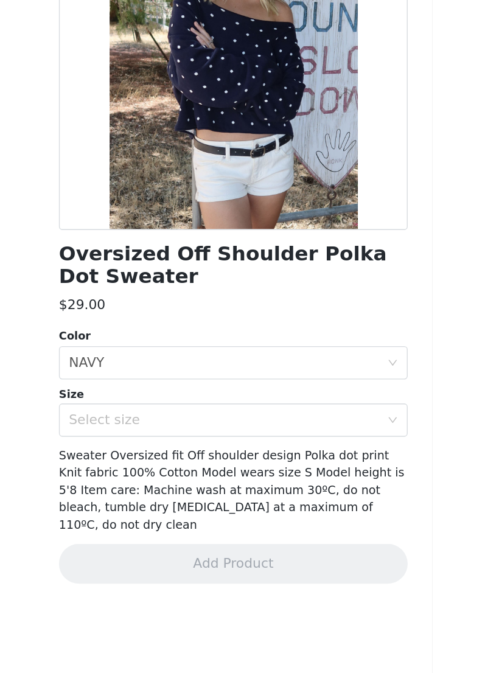
click at [278, 462] on div "Select size" at bounding box center [245, 473] width 233 height 23
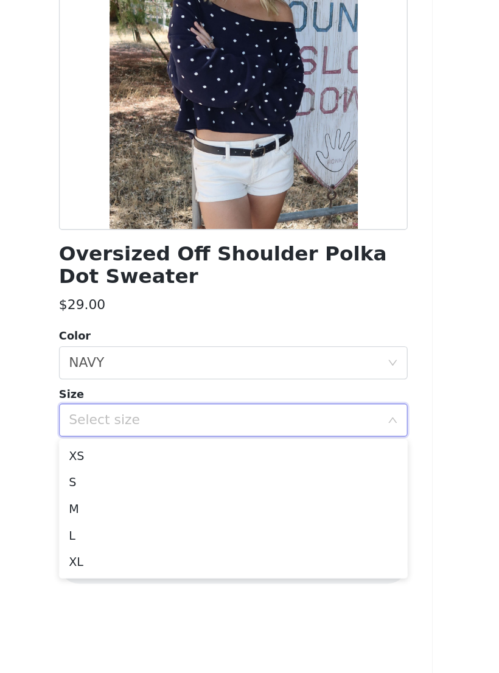
click at [217, 510] on li "S" at bounding box center [250, 519] width 256 height 19
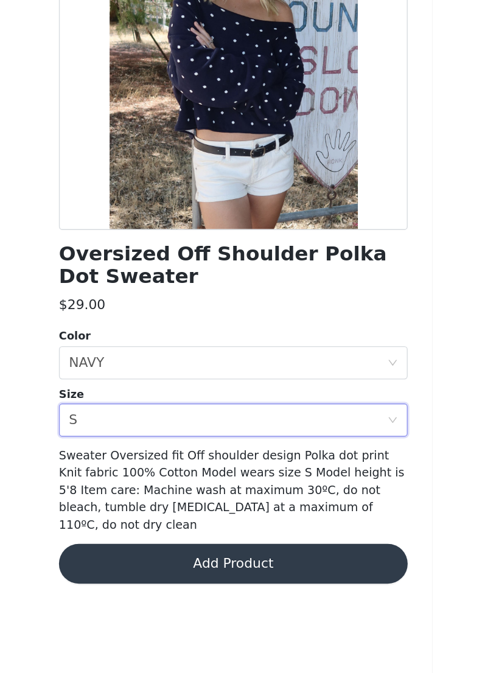
click at [262, 565] on button "Add Product" at bounding box center [250, 579] width 256 height 29
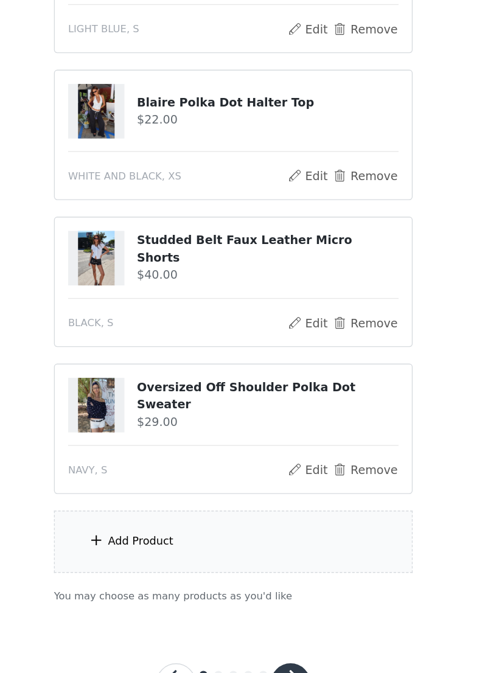
scroll to position [203, 0]
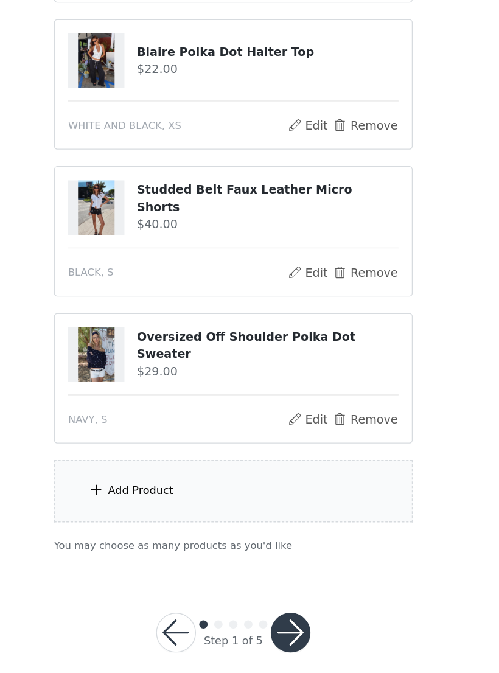
click at [277, 615] on button "button" at bounding box center [291, 629] width 29 height 29
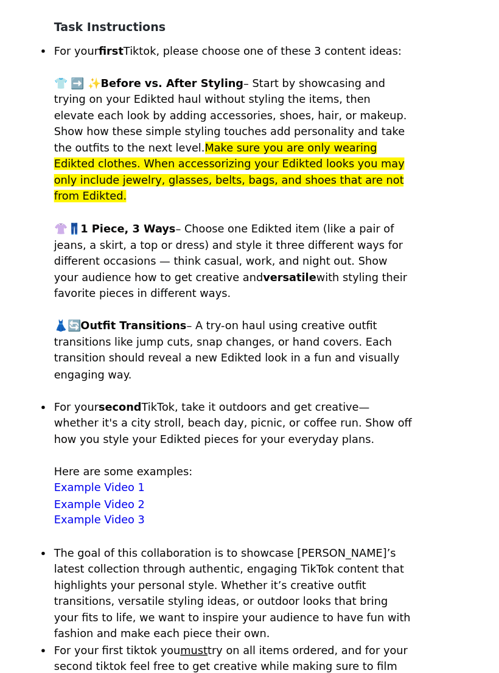
scroll to position [86, 0]
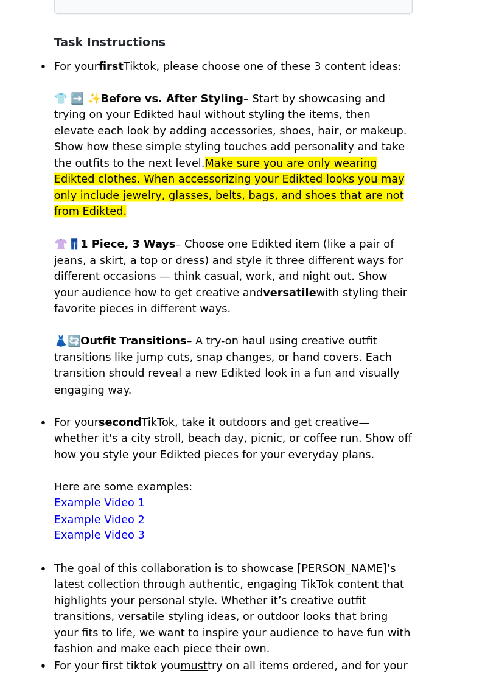
click at [118, 518] on link "Example Video 1" at bounding box center [151, 522] width 66 height 9
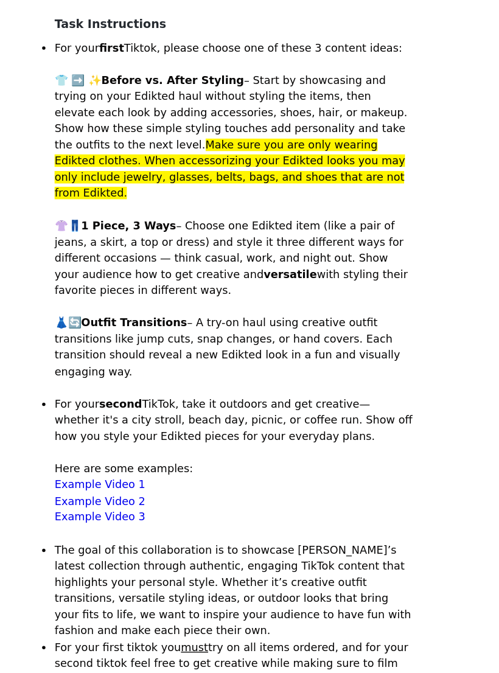
click at [118, 530] on link "Example Video 2" at bounding box center [151, 534] width 66 height 9
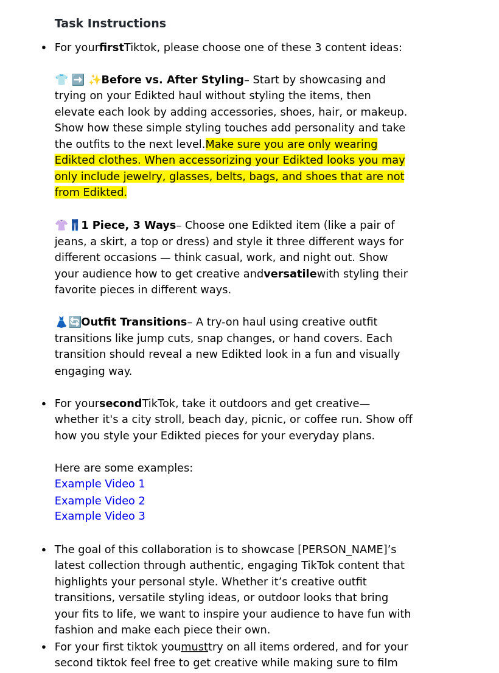
click at [118, 524] on link "Example Video 3" at bounding box center [151, 528] width 66 height 9
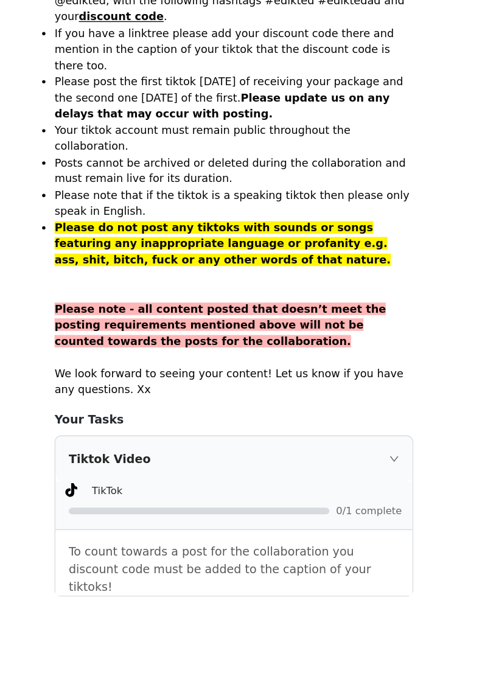
scroll to position [657, 0]
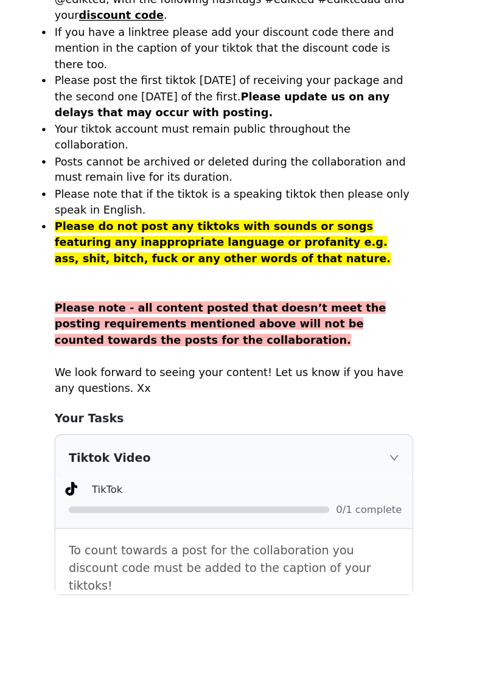
click at [363, 498] on icon "icon: right" at bounding box center [366, 501] width 7 height 7
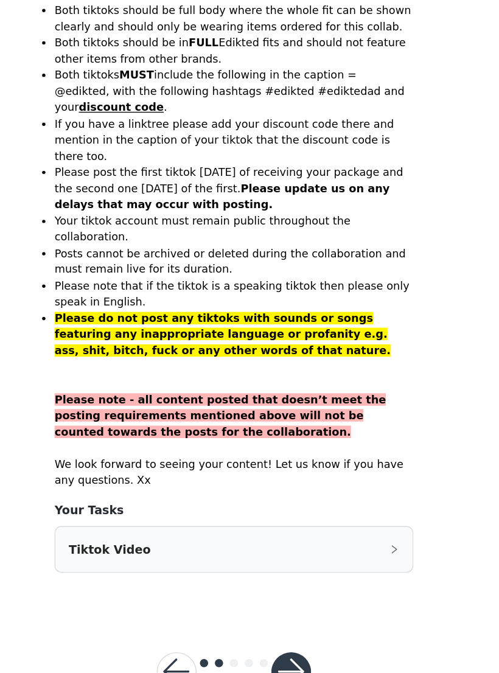
click at [283, 552] on div "Tiktok Video" at bounding box center [250, 568] width 262 height 33
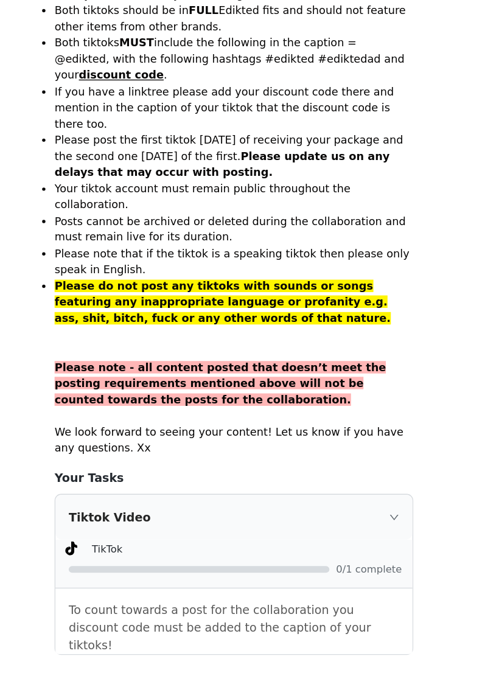
scroll to position [661, 0]
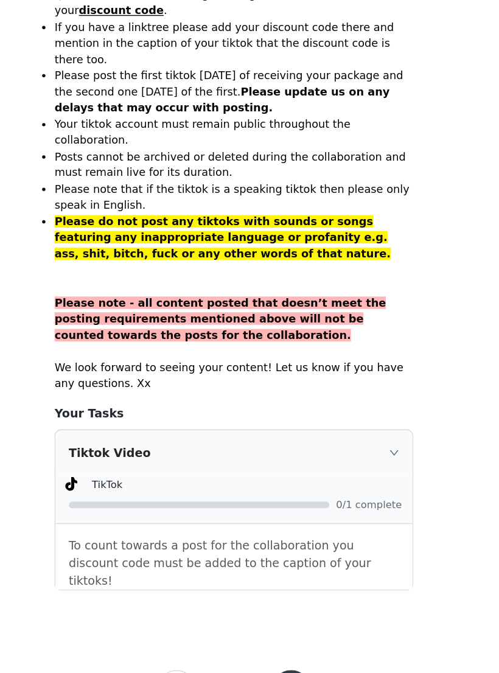
click at [277, 657] on button "button" at bounding box center [291, 671] width 29 height 29
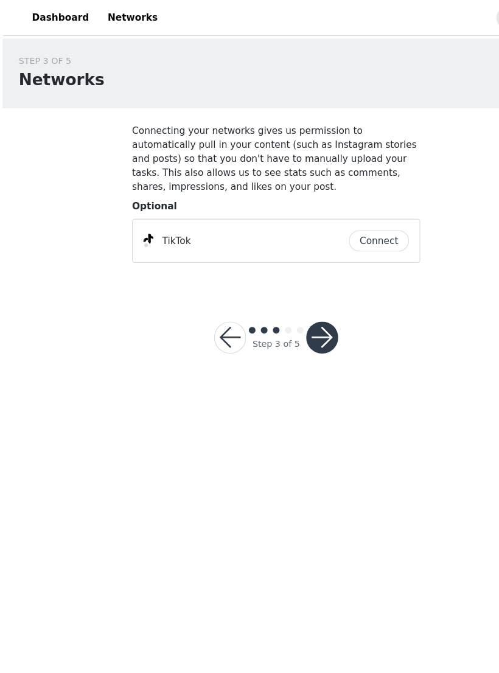
click at [346, 220] on button "Connect" at bounding box center [343, 219] width 55 height 19
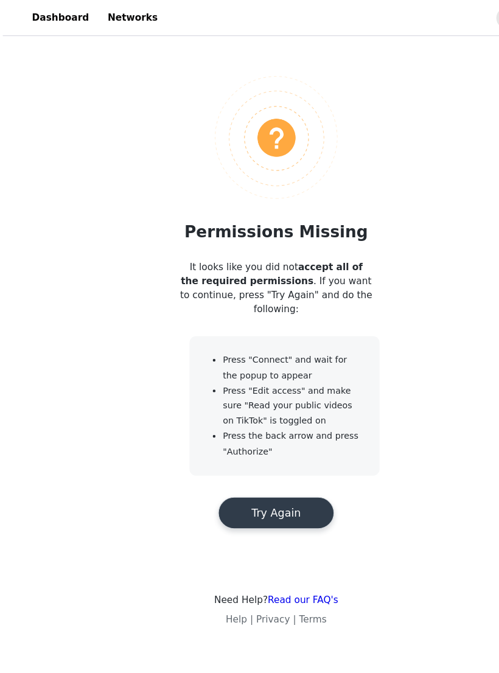
click at [271, 465] on button "Try Again" at bounding box center [250, 467] width 106 height 29
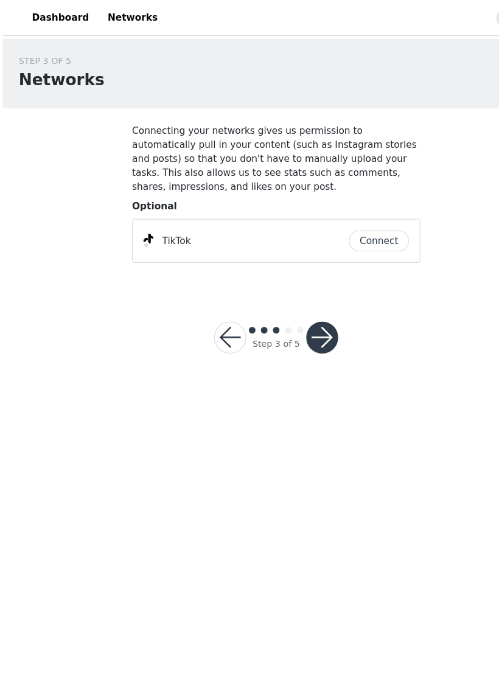
click at [366, 215] on button "Connect" at bounding box center [343, 219] width 55 height 19
click at [301, 305] on button "button" at bounding box center [291, 307] width 29 height 29
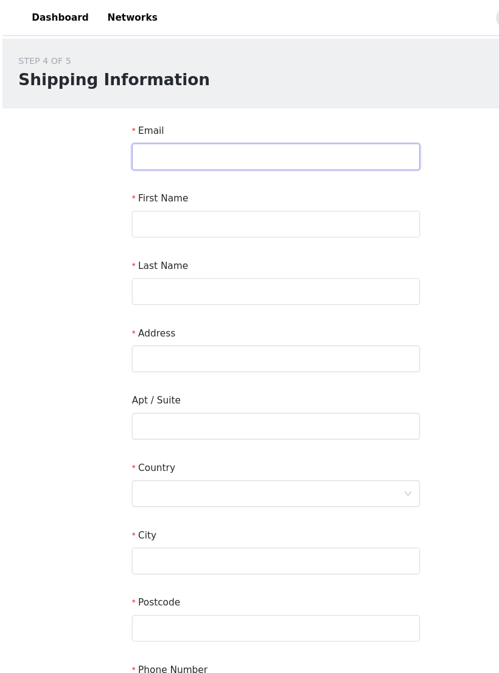
click at [327, 145] on input "text" at bounding box center [249, 143] width 263 height 24
type input "[EMAIL_ADDRESS][DOMAIN_NAME]"
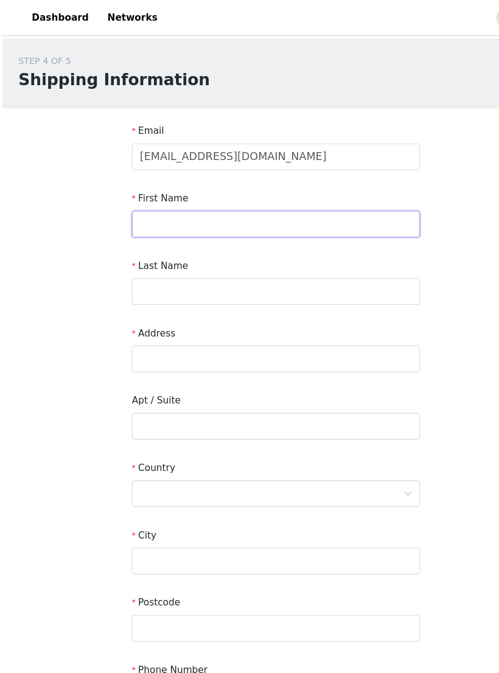
click at [324, 195] on input "text" at bounding box center [249, 204] width 263 height 24
type input "[PERSON_NAME]"
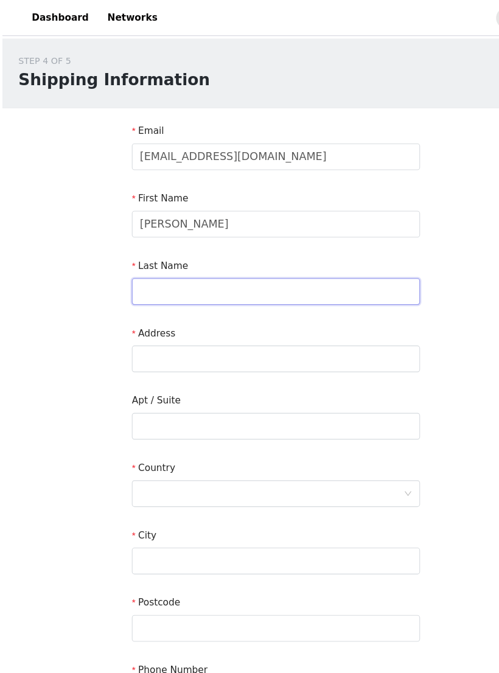
click at [292, 263] on input "text" at bounding box center [249, 266] width 263 height 24
type input "Nagamatsu"
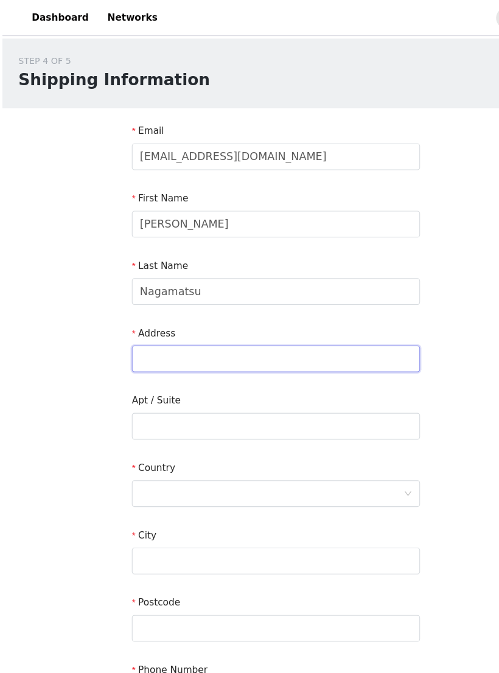
click at [267, 327] on input "text" at bounding box center [249, 327] width 263 height 24
type input "1"
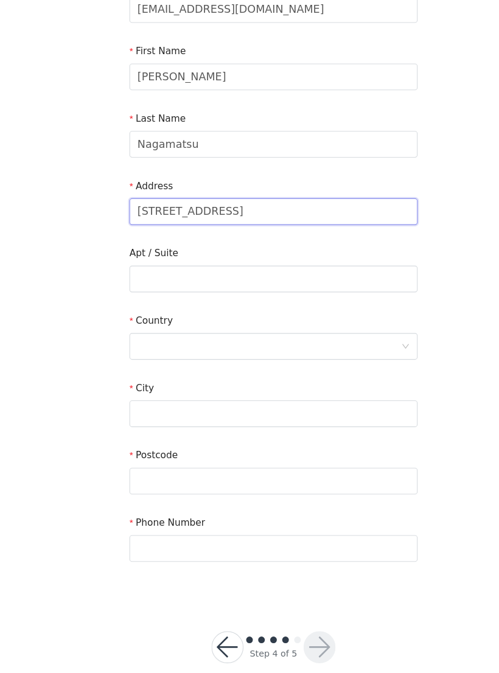
scroll to position [93, 0]
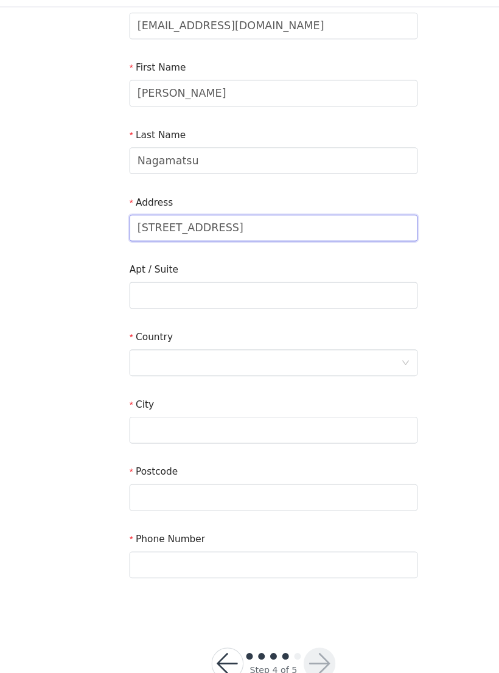
type input "[STREET_ADDRESS]"
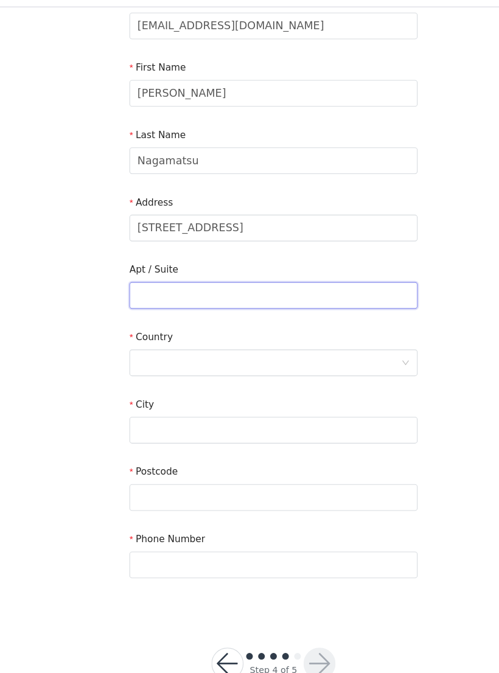
click at [289, 284] on input "text" at bounding box center [249, 296] width 263 height 24
click at [317, 284] on input "3W11R, [US_STATE][GEOGRAPHIC_DATA], [GEOGRAPHIC_DATA]" at bounding box center [249, 296] width 263 height 24
type input "3W11R, [US_STATE][GEOGRAPHIC_DATA], [GEOGRAPHIC_DATA]"
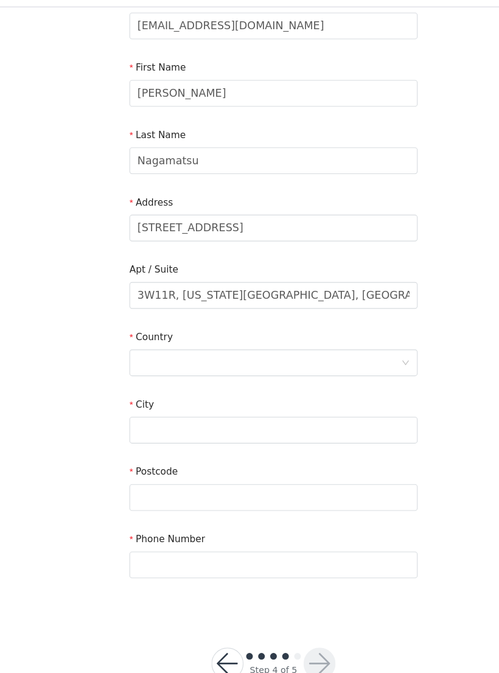
click at [302, 346] on div at bounding box center [245, 357] width 240 height 23
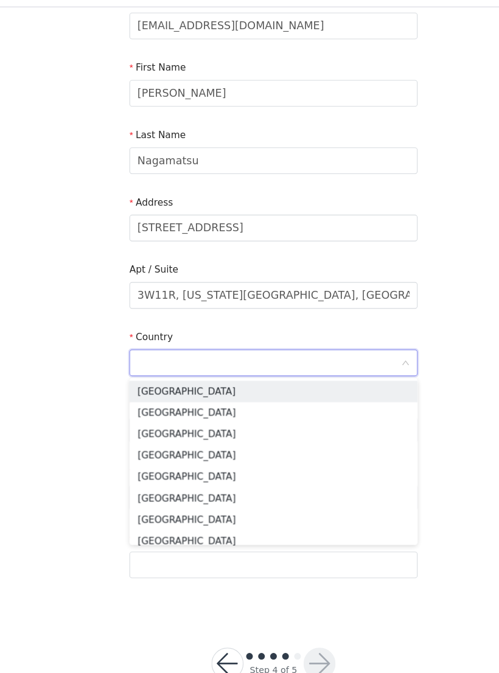
click at [305, 346] on input at bounding box center [245, 357] width 240 height 23
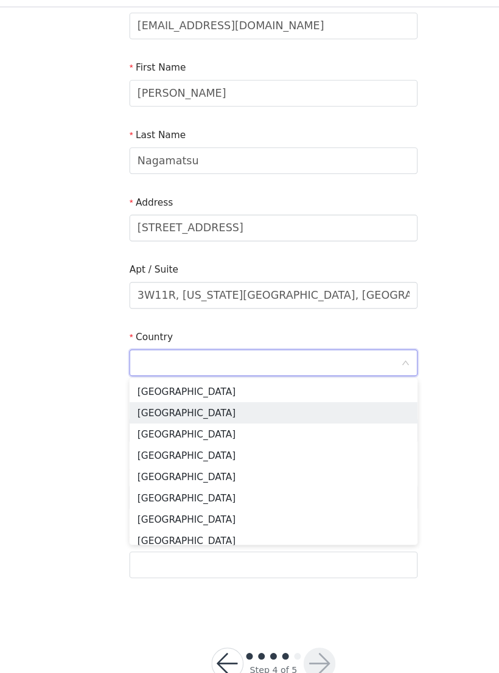
click at [279, 393] on li "[GEOGRAPHIC_DATA]" at bounding box center [249, 402] width 263 height 19
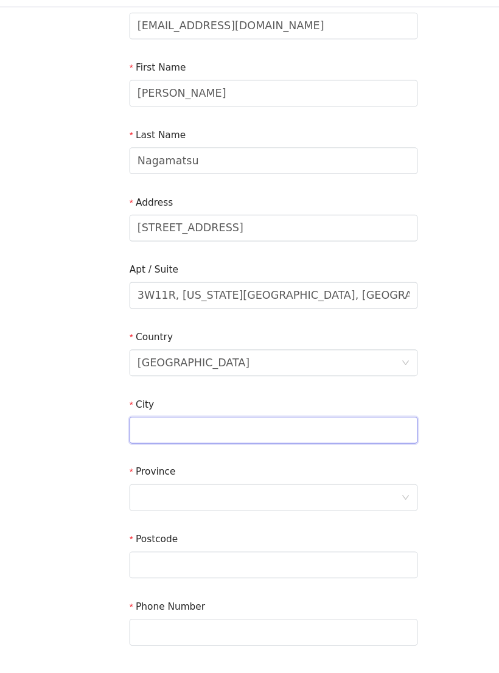
click at [266, 406] on input "text" at bounding box center [249, 418] width 263 height 24
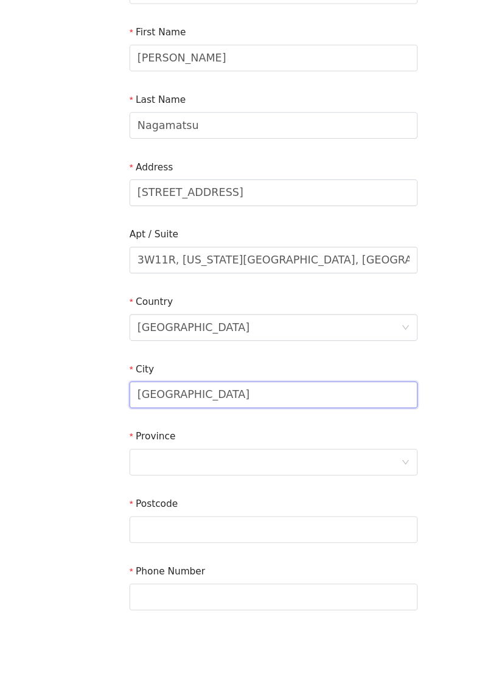
scroll to position [145, 0]
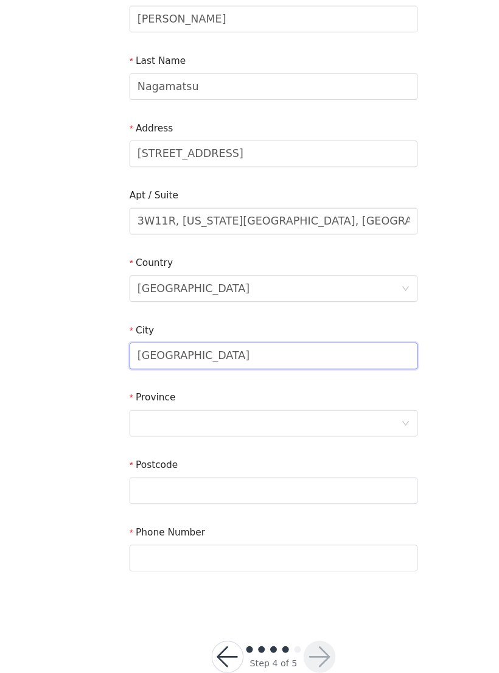
type input "[GEOGRAPHIC_DATA]"
click at [258, 416] on div at bounding box center [245, 427] width 240 height 23
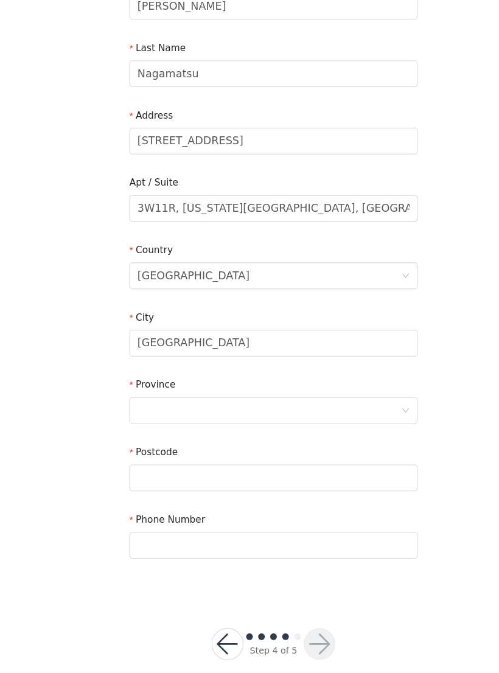
scroll to position [156, 0]
click at [255, 405] on div at bounding box center [245, 416] width 240 height 23
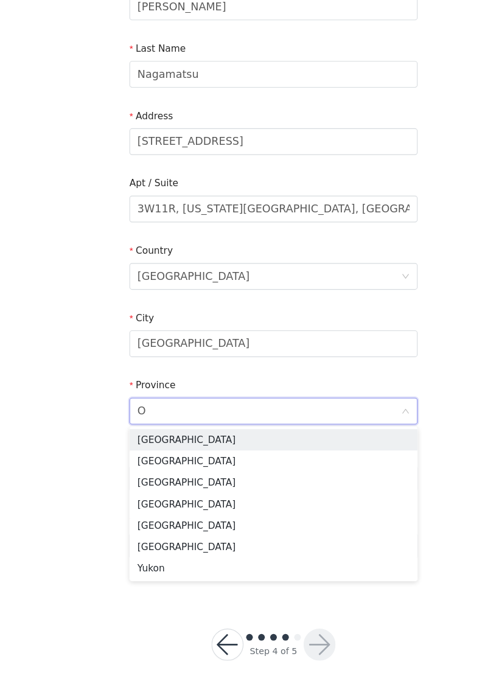
type input "On"
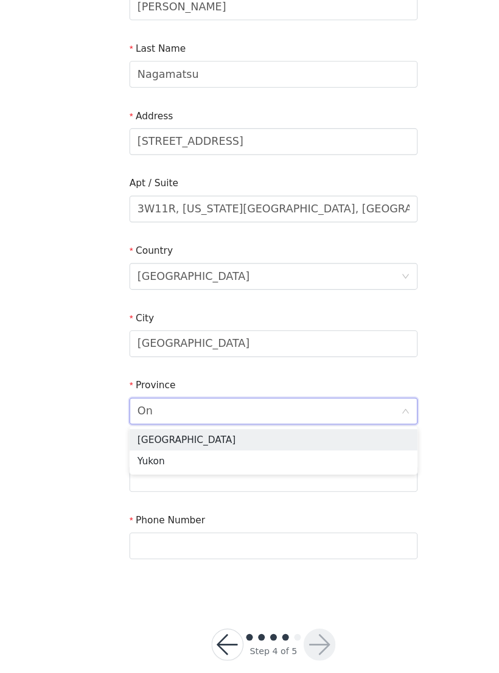
click at [212, 433] on li "[GEOGRAPHIC_DATA]" at bounding box center [249, 442] width 263 height 19
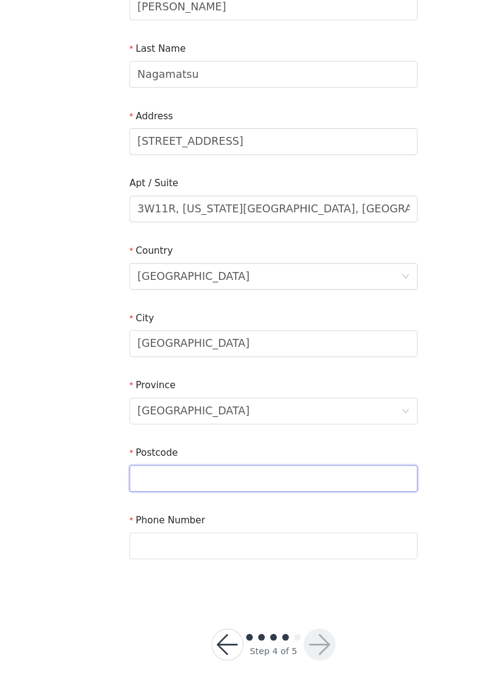
click at [247, 466] on input "text" at bounding box center [249, 478] width 263 height 24
type input "N6A 5B9"
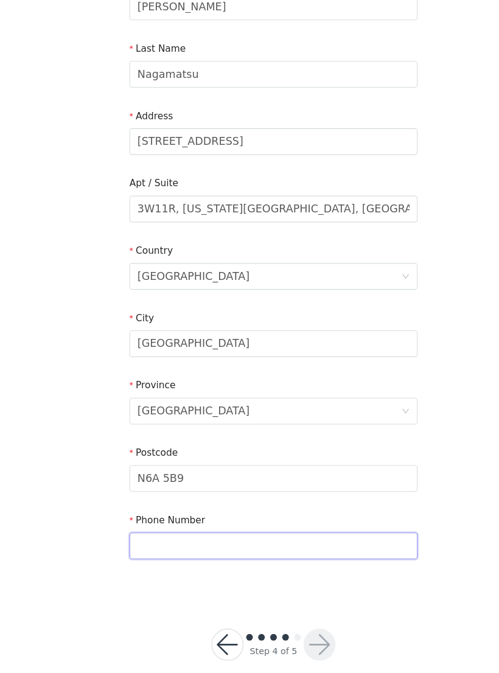
click at [214, 528] on input "text" at bounding box center [249, 540] width 263 height 24
type input "4164504959"
click at [294, 615] on button "button" at bounding box center [291, 629] width 29 height 29
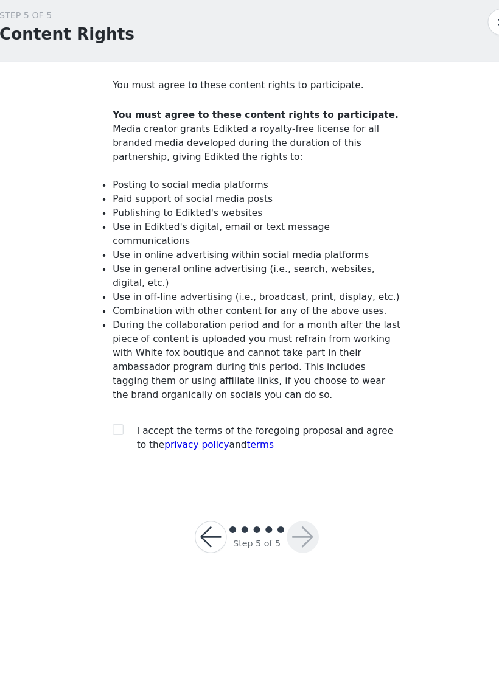
click at [118, 429] on input "checkbox" at bounding box center [122, 433] width 9 height 9
checkbox input "true"
click at [277, 517] on button "button" at bounding box center [291, 531] width 29 height 29
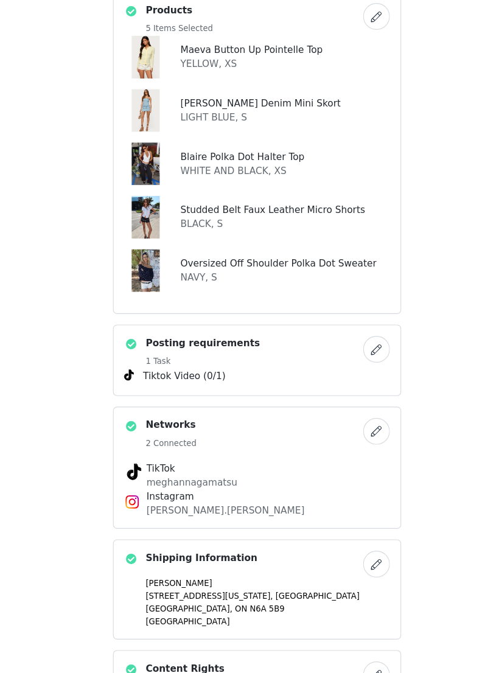
scroll to position [481, 0]
click at [347, 423] on button "button" at bounding box center [358, 435] width 24 height 24
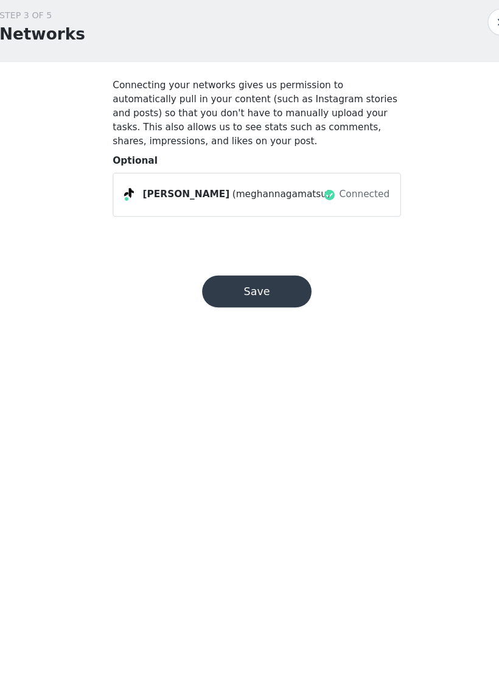
click at [265, 293] on button "Save" at bounding box center [250, 307] width 100 height 29
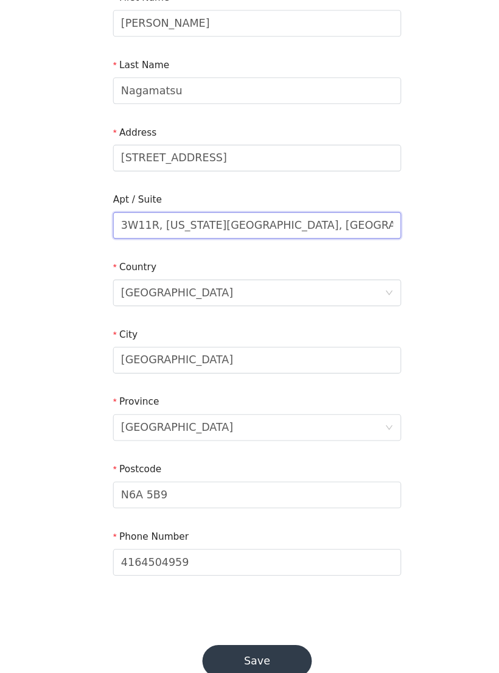
scroll to position [156, 0]
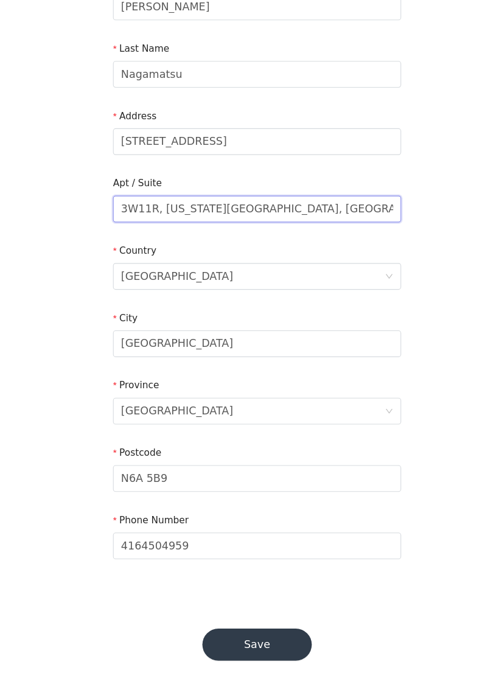
type input "3W11R, [US_STATE][GEOGRAPHIC_DATA], [GEOGRAPHIC_DATA]"
click at [269, 615] on button "Save" at bounding box center [250, 629] width 100 height 29
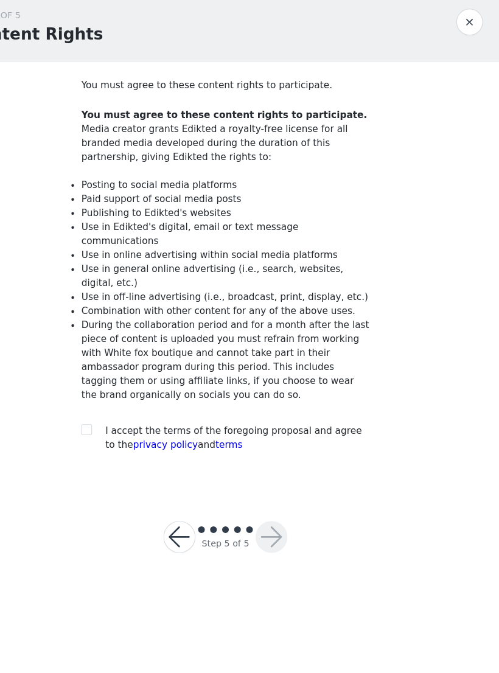
click at [118, 429] on input "checkbox" at bounding box center [122, 433] width 9 height 9
checkbox input "true"
click at [277, 517] on button "button" at bounding box center [291, 531] width 29 height 29
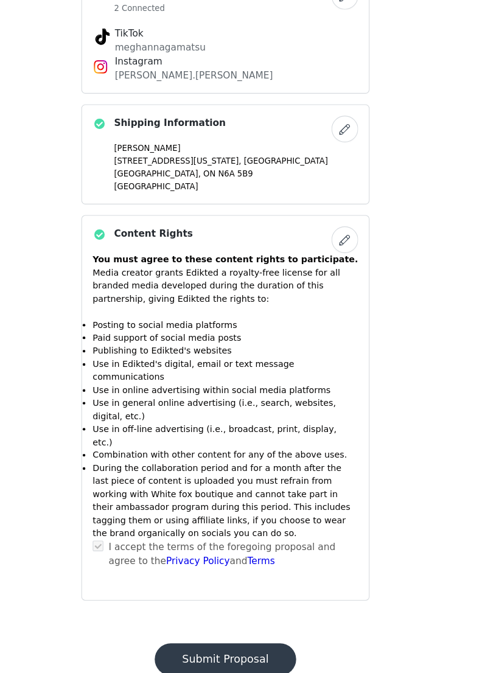
scroll to position [880, 0]
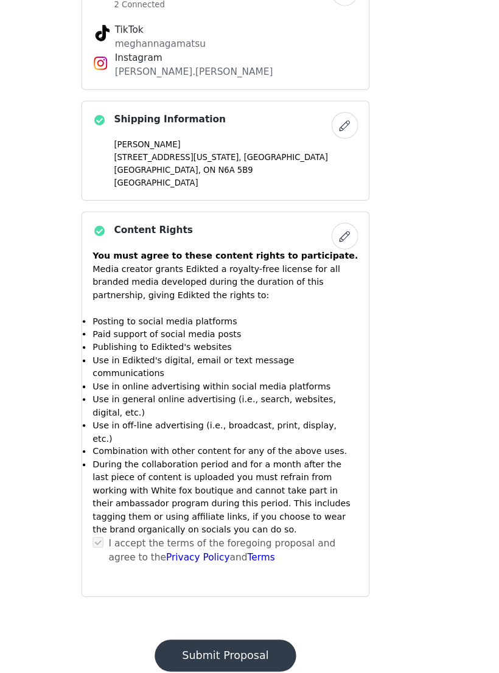
click at [237, 625] on button "Submit Proposal" at bounding box center [249, 639] width 129 height 29
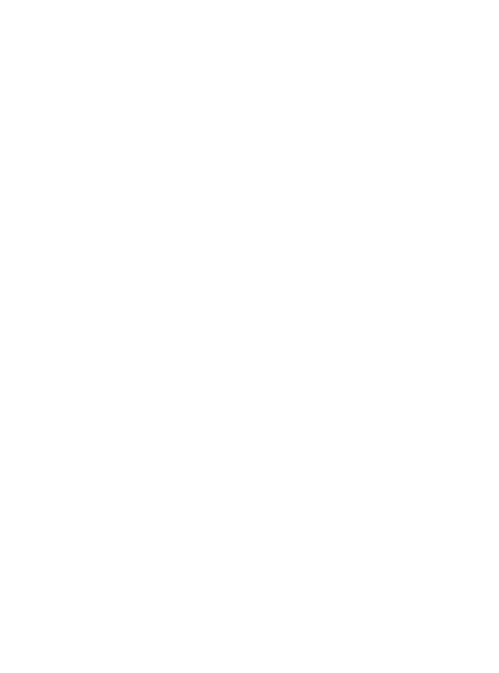
scroll to position [0, 0]
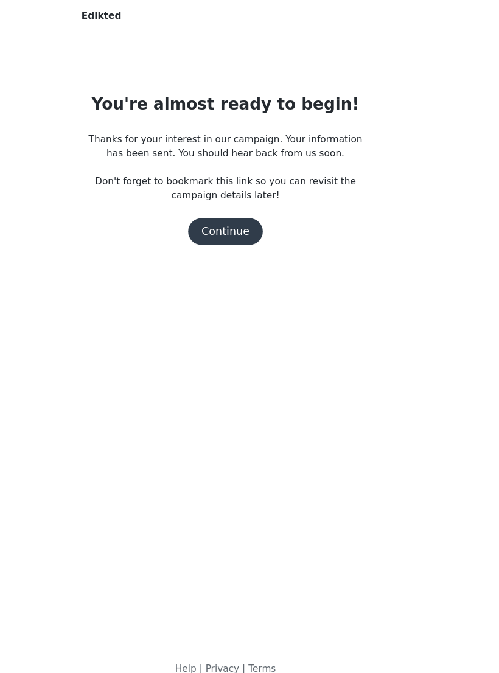
click at [220, 241] on button "Continue" at bounding box center [249, 253] width 68 height 24
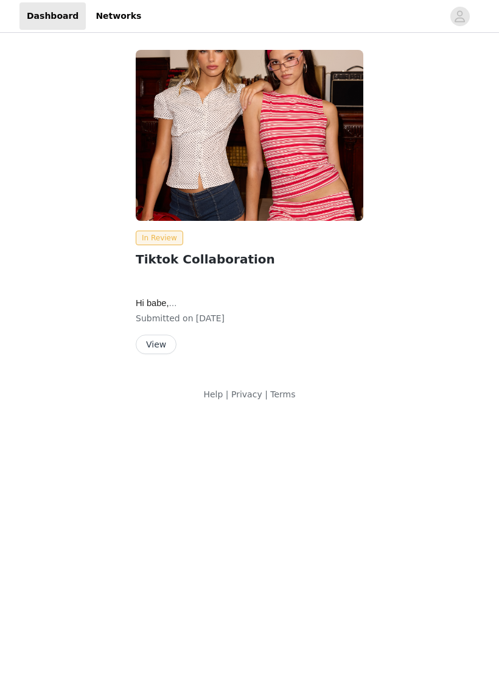
click at [168, 344] on button "View" at bounding box center [156, 344] width 41 height 19
